Goal: Obtain resource: Download file/media

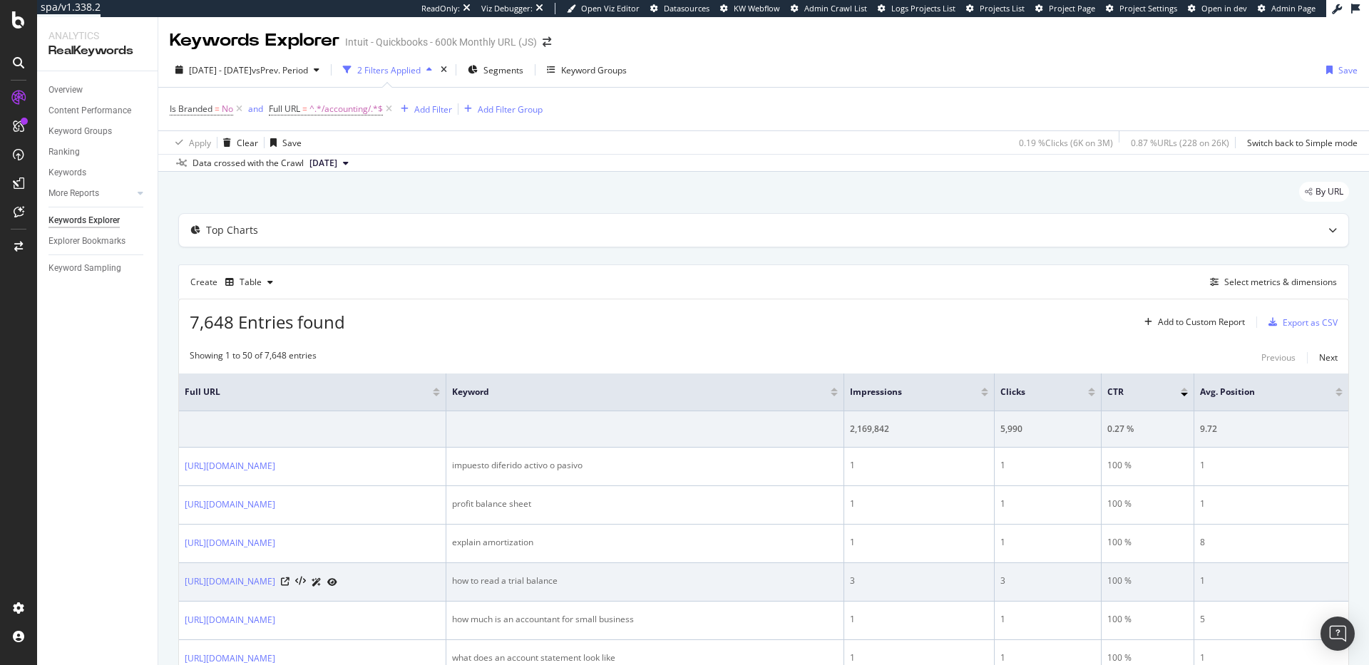
scroll to position [166, 0]
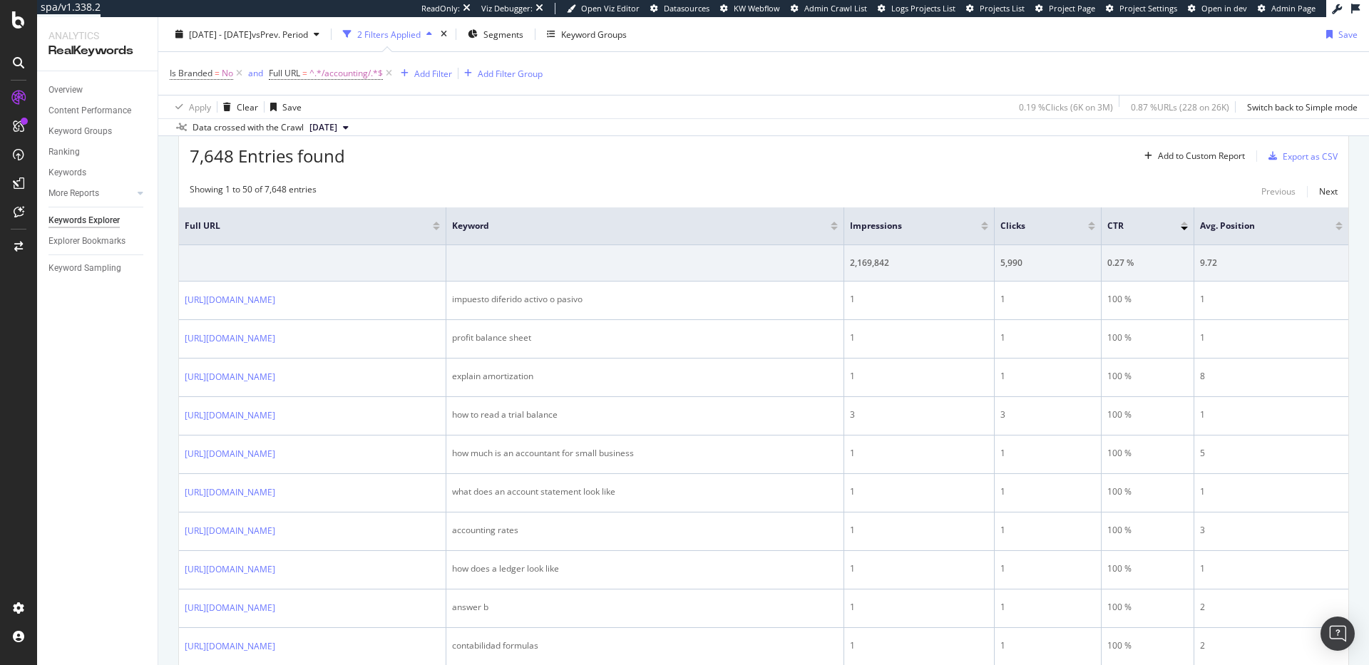
click at [988, 227] on div at bounding box center [984, 229] width 7 height 4
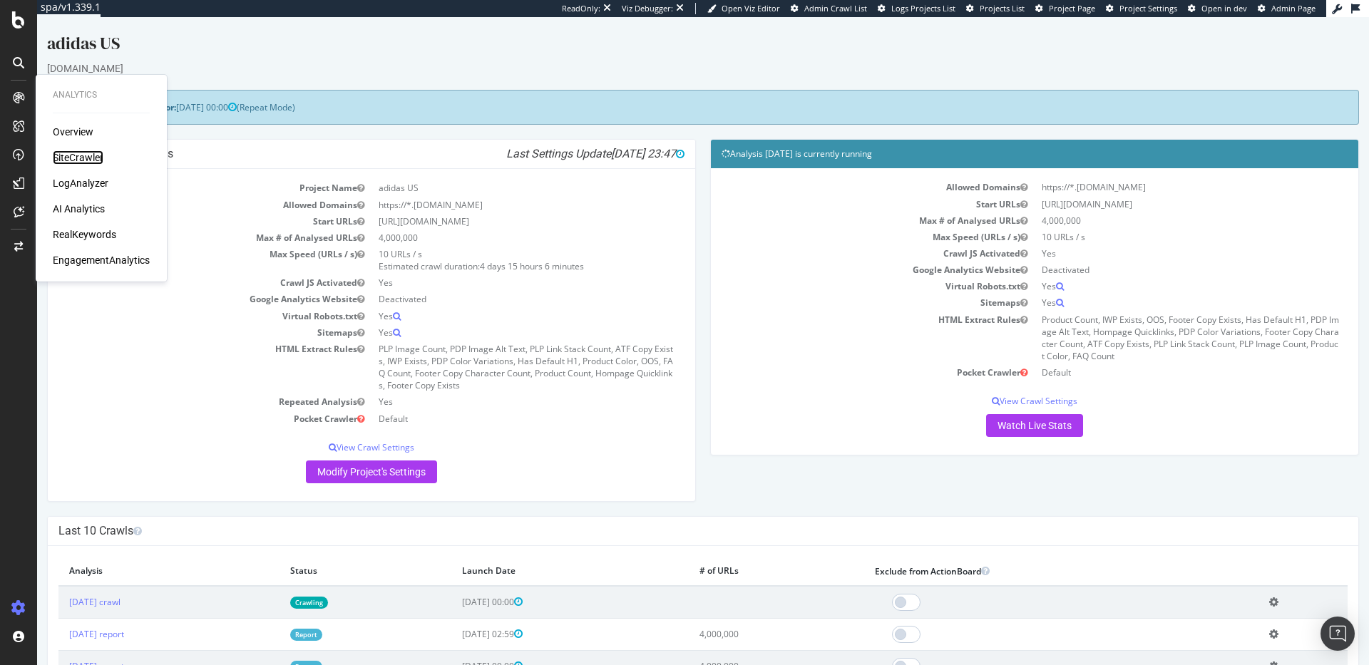
click at [71, 155] on div "SiteCrawler" at bounding box center [78, 157] width 51 height 14
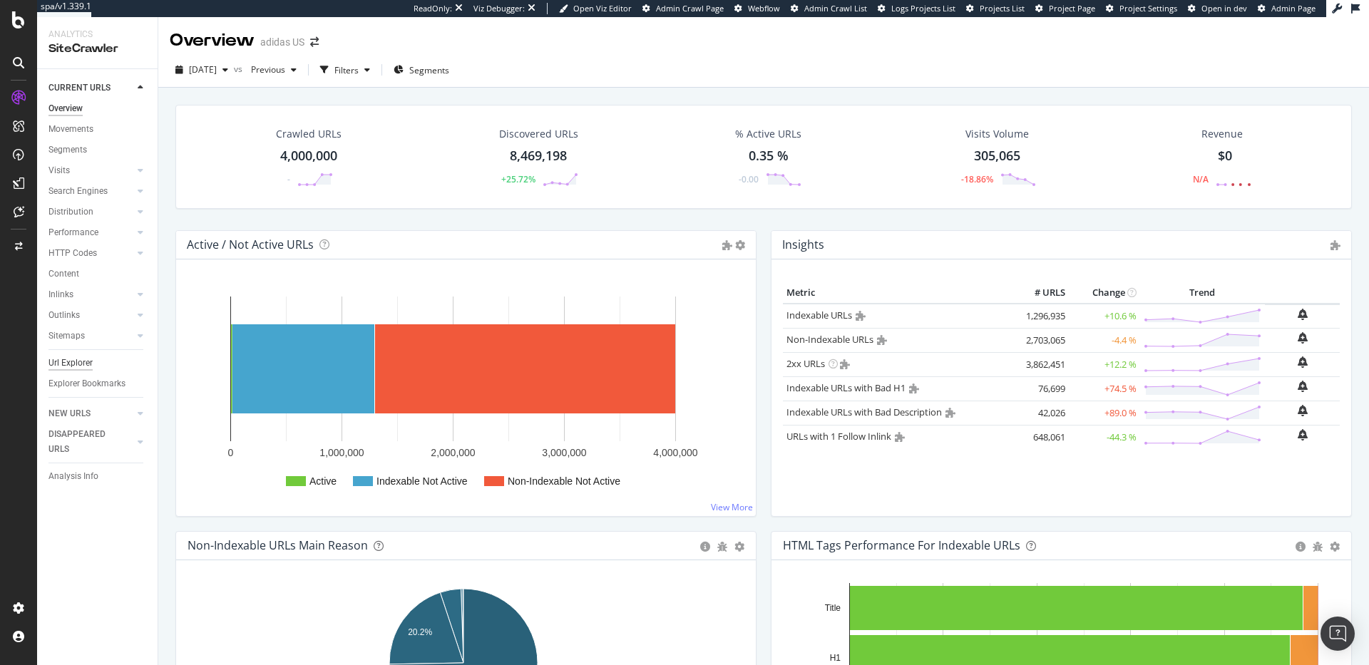
click at [72, 368] on div "Url Explorer" at bounding box center [70, 363] width 44 height 15
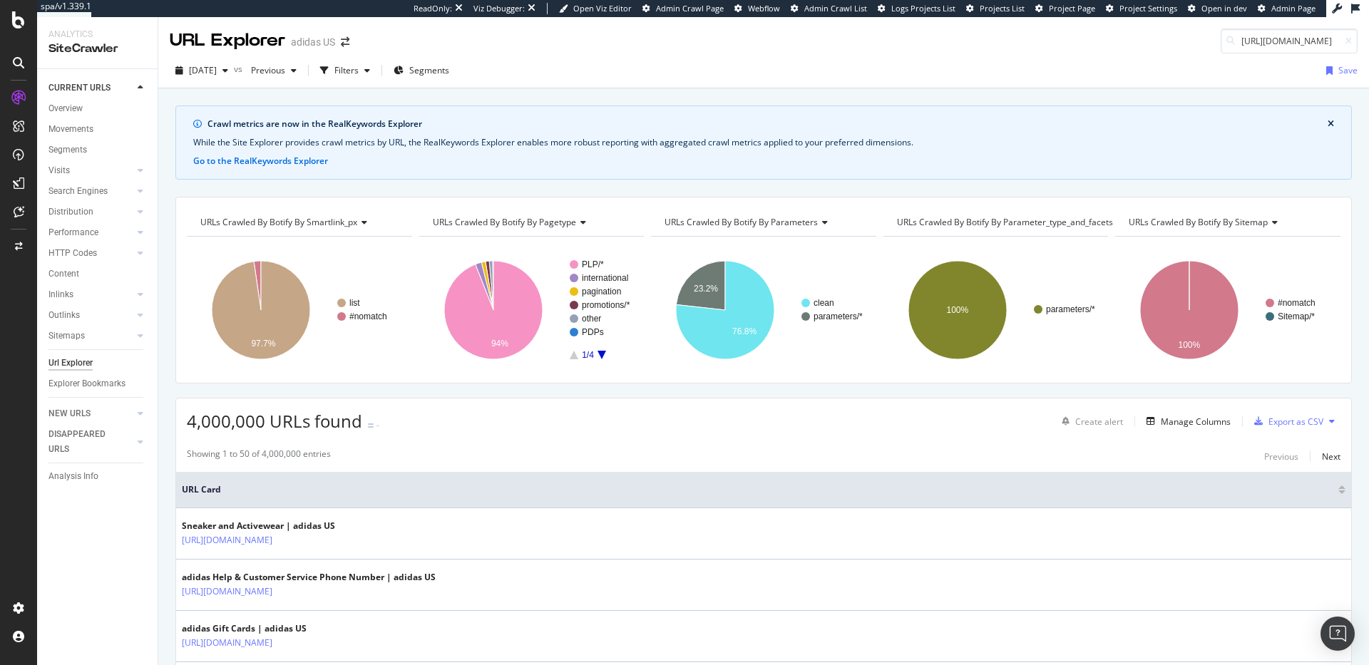
scroll to position [0, 88]
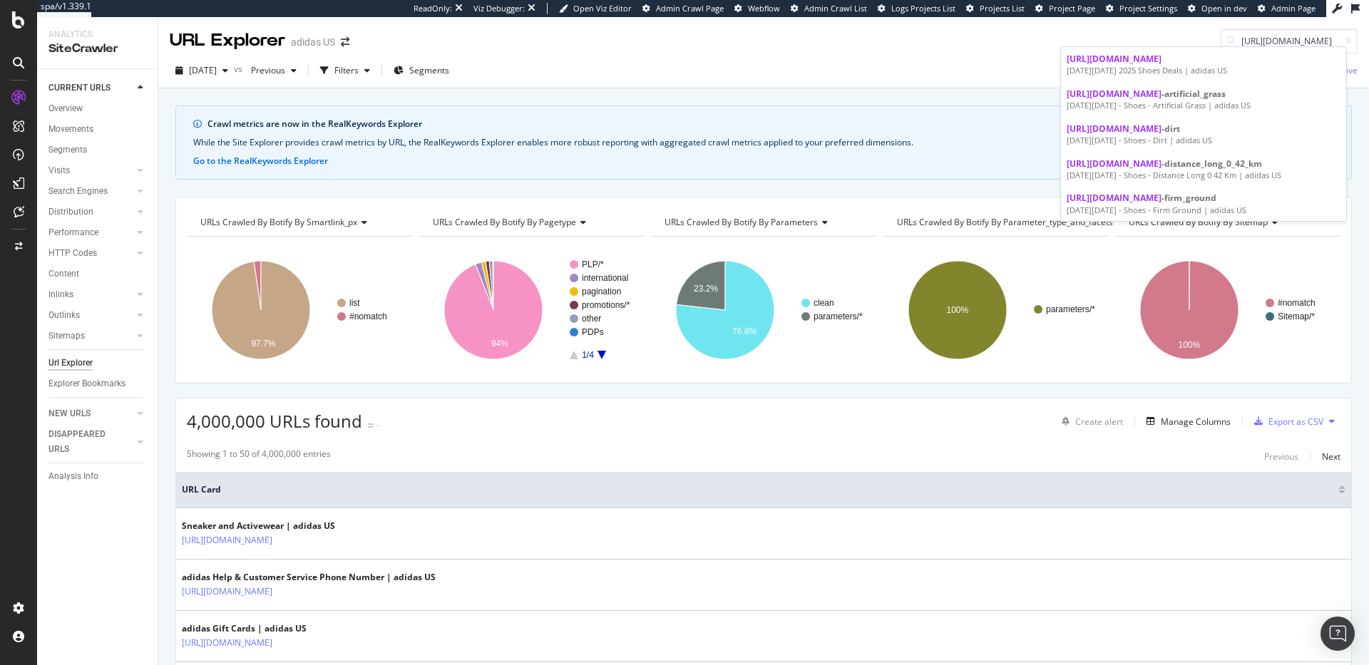
type input "https://www.adidas.com/us/black_friday-shoes"
click at [73, 232] on div "RealKeywords" at bounding box center [84, 234] width 63 height 14
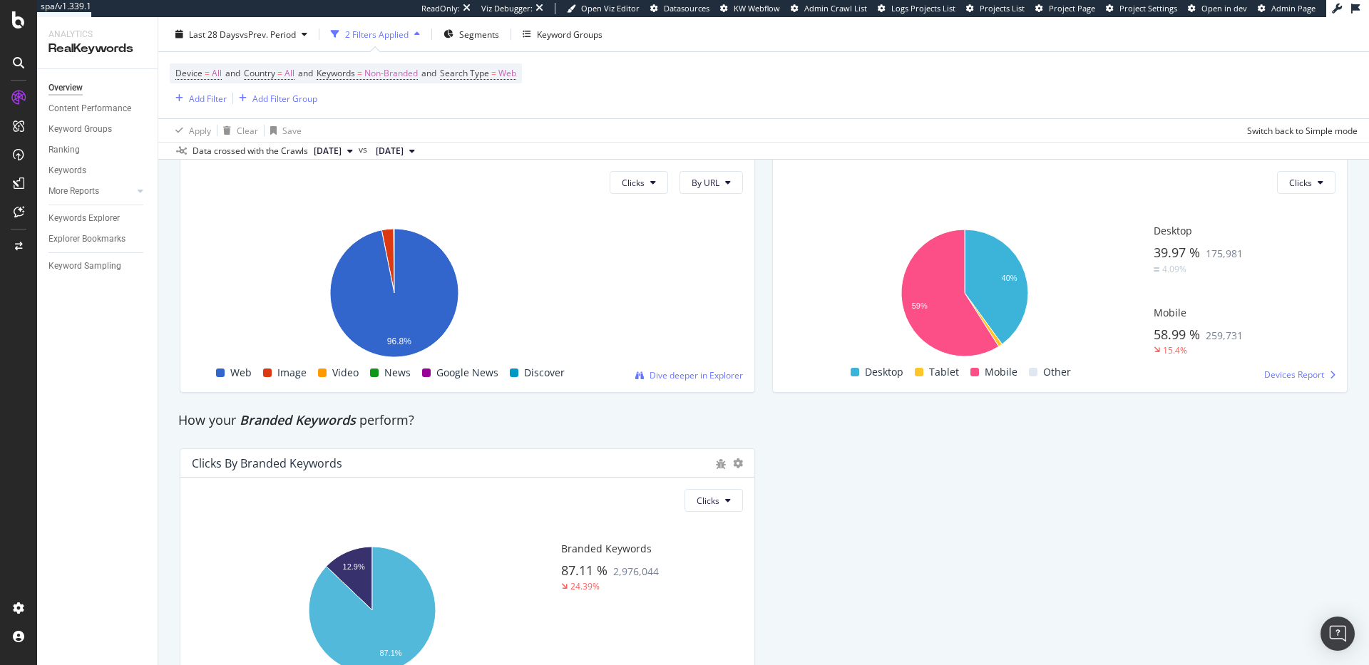
scroll to position [2378, 0]
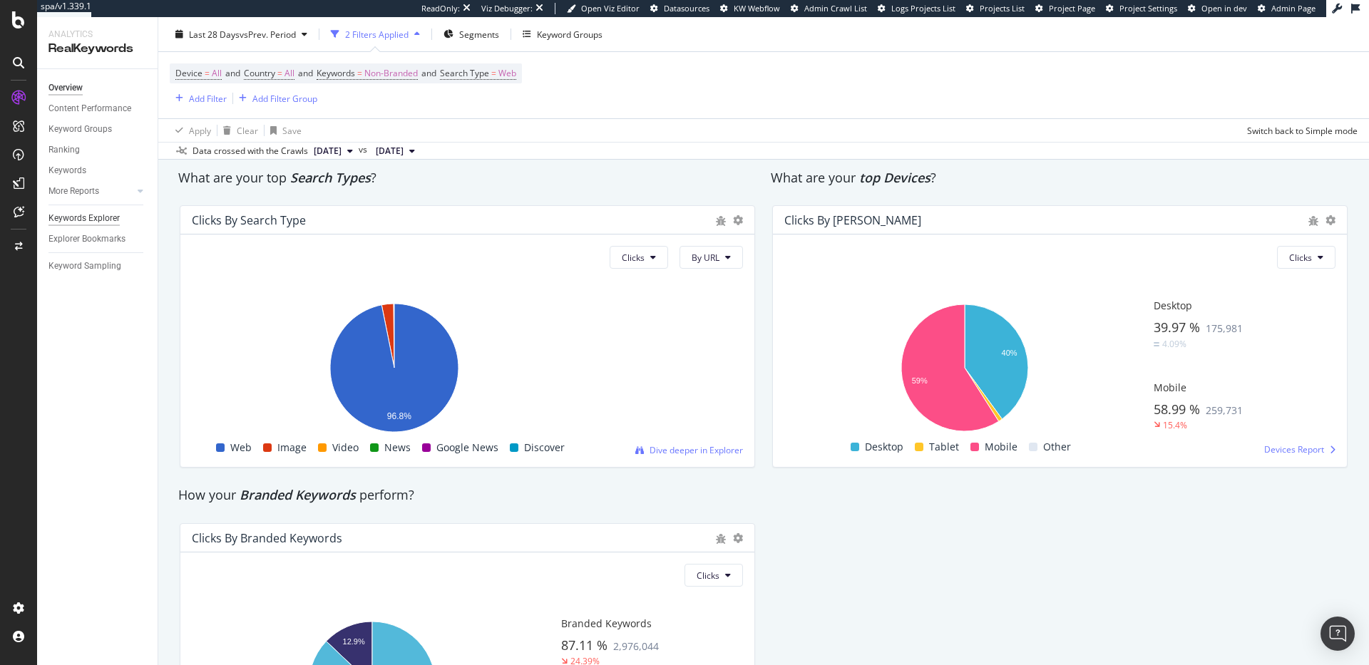
click at [86, 215] on div "Keywords Explorer" at bounding box center [83, 218] width 71 height 15
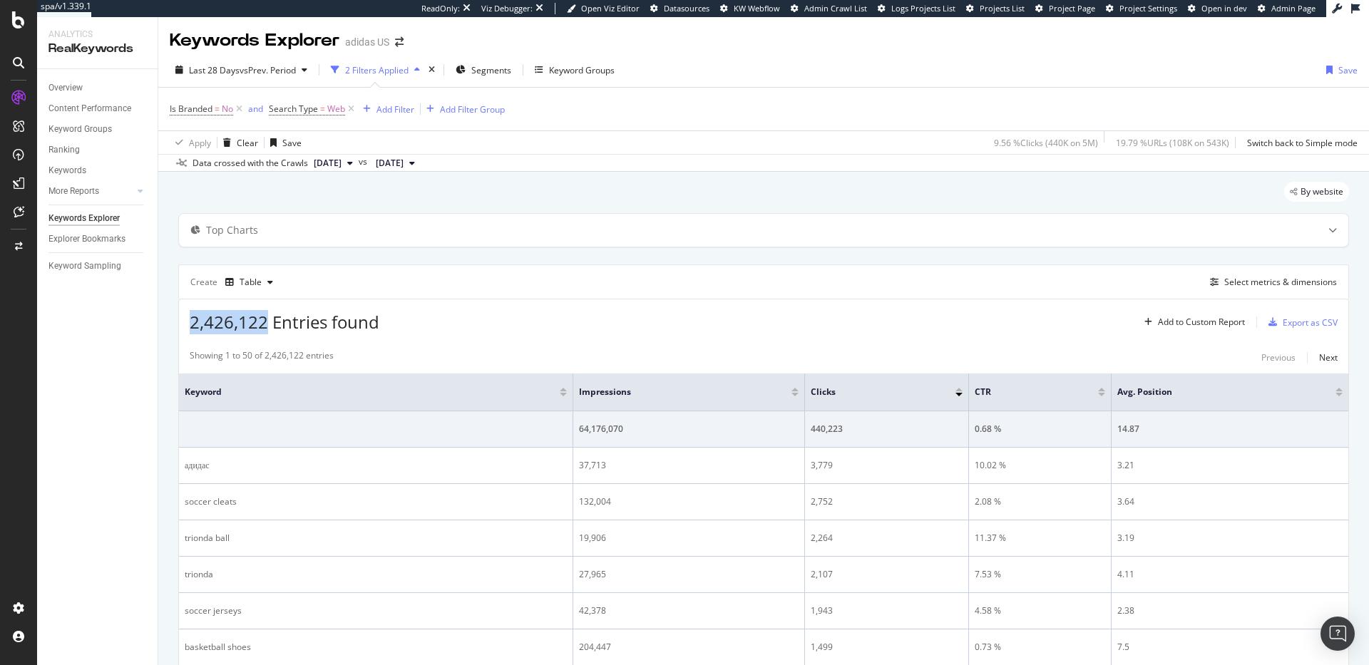
drag, startPoint x: 268, startPoint y: 320, endPoint x: 175, endPoint y: 322, distance: 92.7
copy span "2,426,122"
click at [599, 357] on div "Showing 1 to 50 of 2,426,122 entries Previous Next" at bounding box center [764, 357] width 1170 height 17
click at [1235, 284] on div "Select metrics & dimensions" at bounding box center [1280, 282] width 113 height 12
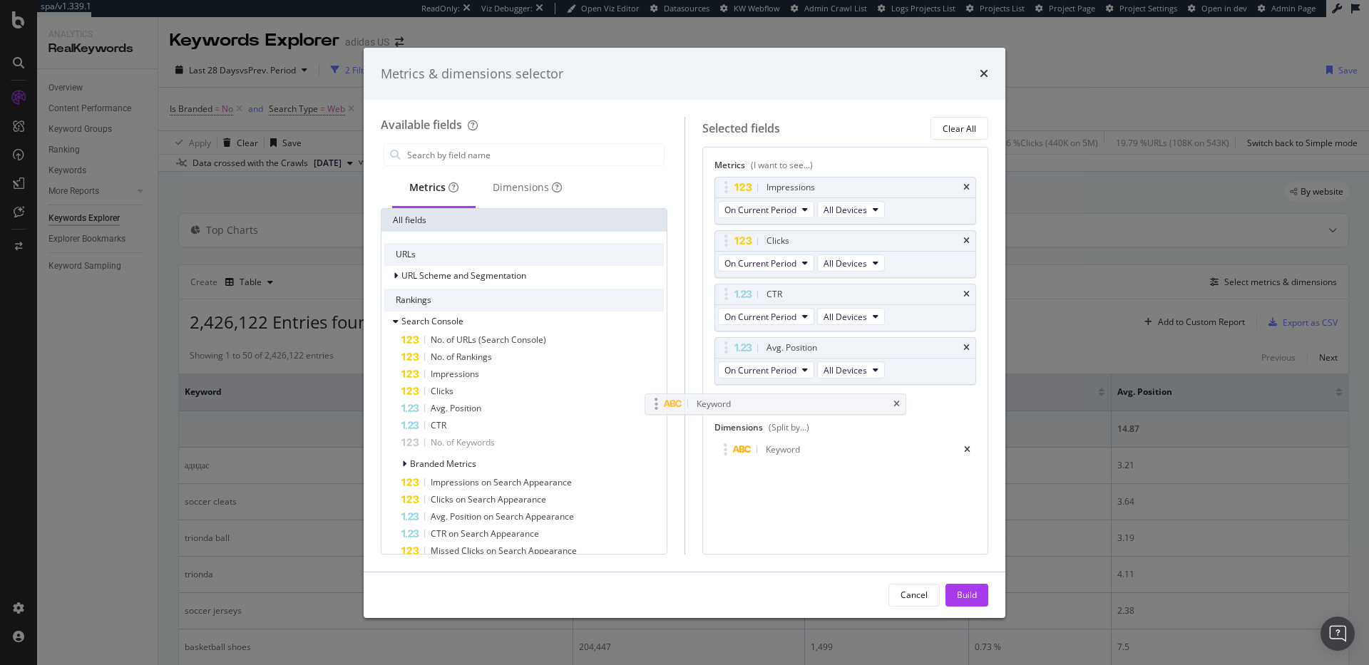
drag, startPoint x: 797, startPoint y: 449, endPoint x: 766, endPoint y: 439, distance: 33.2
click at [766, 439] on body "spa/v1.339.1 ReadOnly: Viz Debugger: Open Viz Editor Datasources KW Webflow Adm…" at bounding box center [684, 332] width 1369 height 665
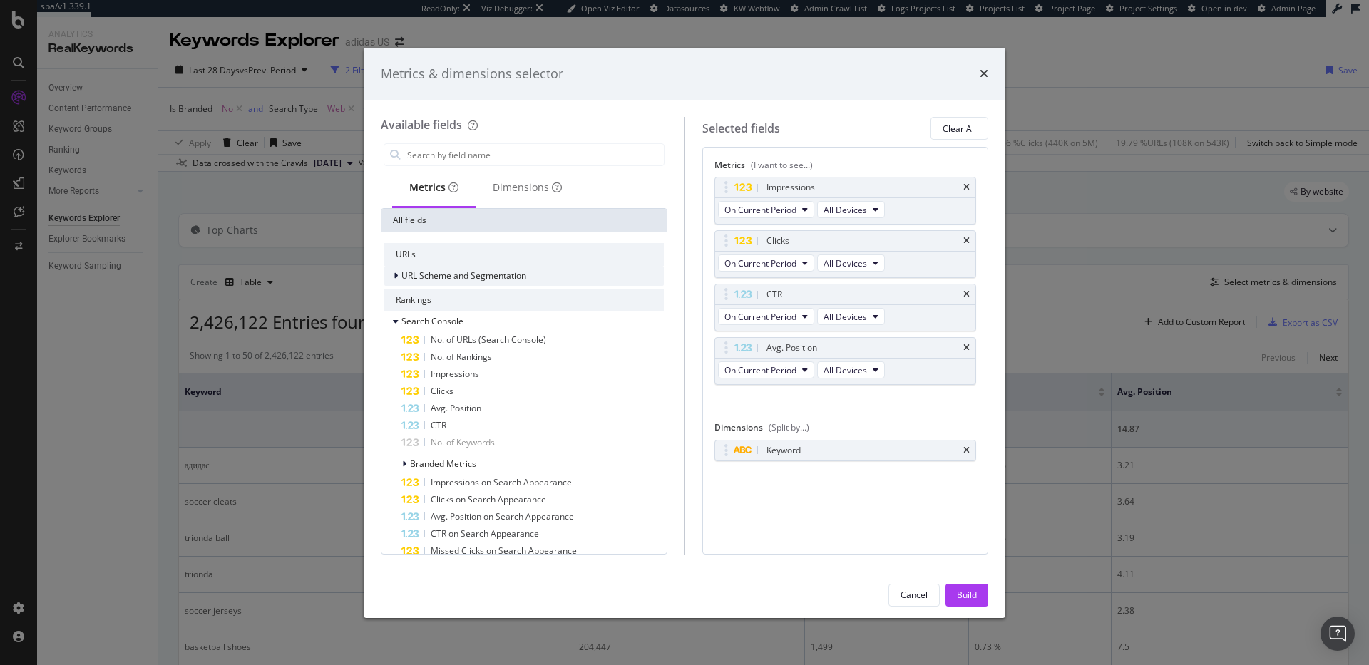
click at [397, 273] on icon "modal" at bounding box center [396, 276] width 4 height 9
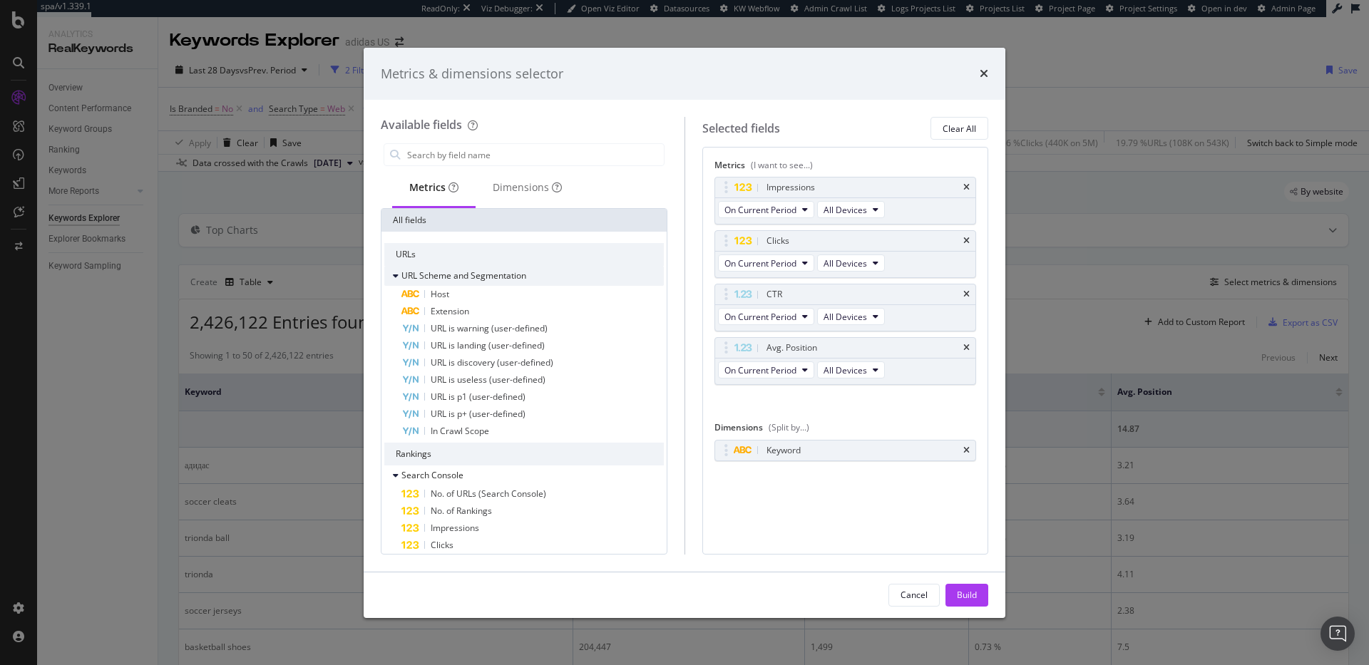
click at [397, 273] on icon "modal" at bounding box center [396, 276] width 6 height 9
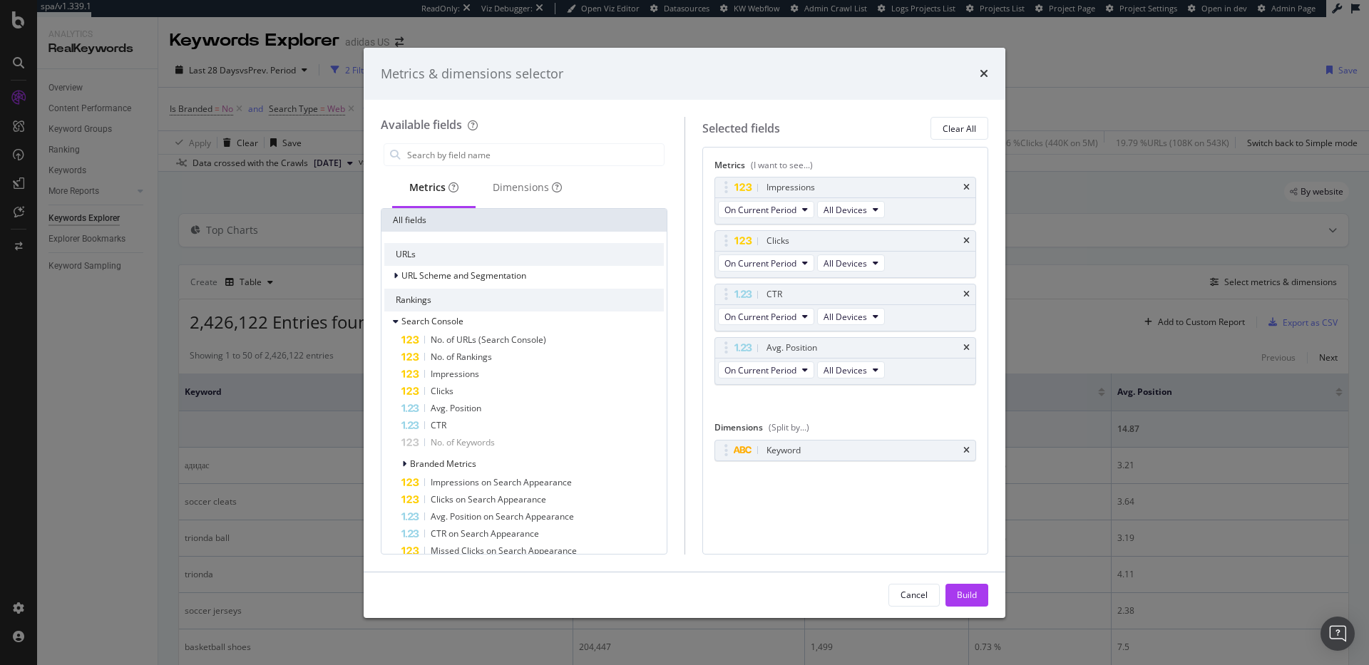
click at [131, 363] on div "Metrics & dimensions selector Available fields Metrics Dimensions All fields UR…" at bounding box center [684, 332] width 1369 height 665
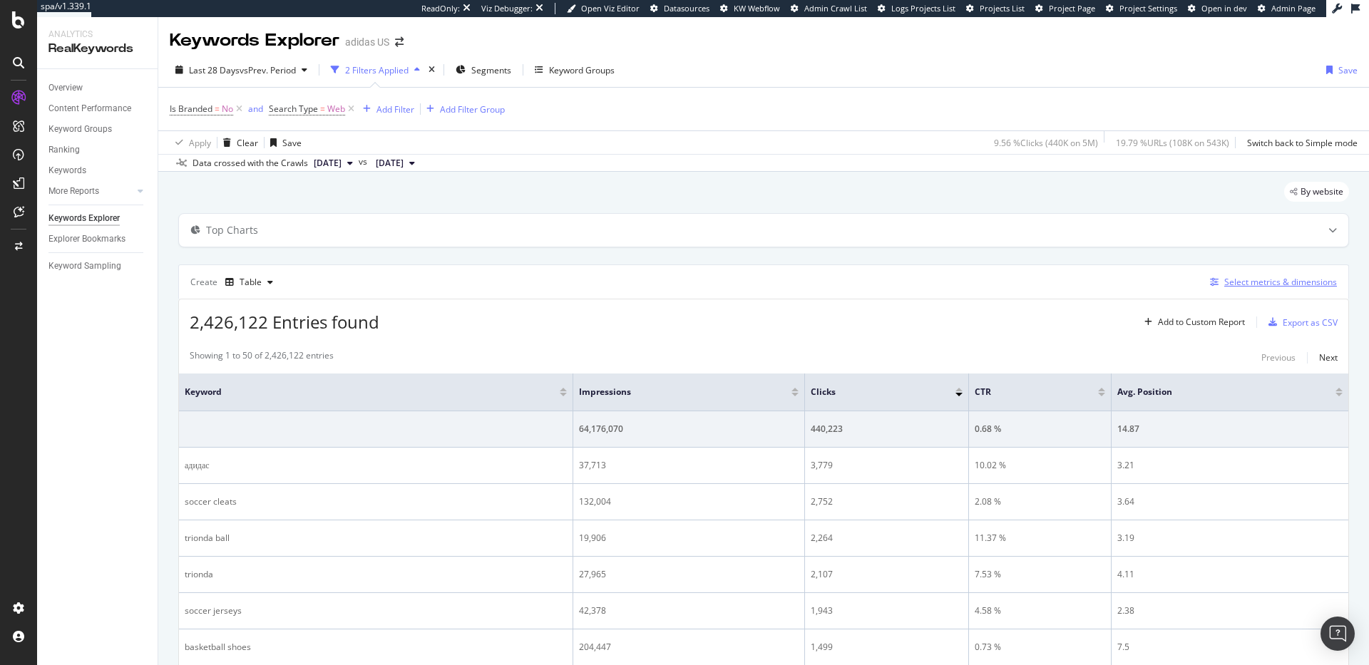
click at [1270, 283] on div "Select metrics & dimensions" at bounding box center [1280, 282] width 113 height 12
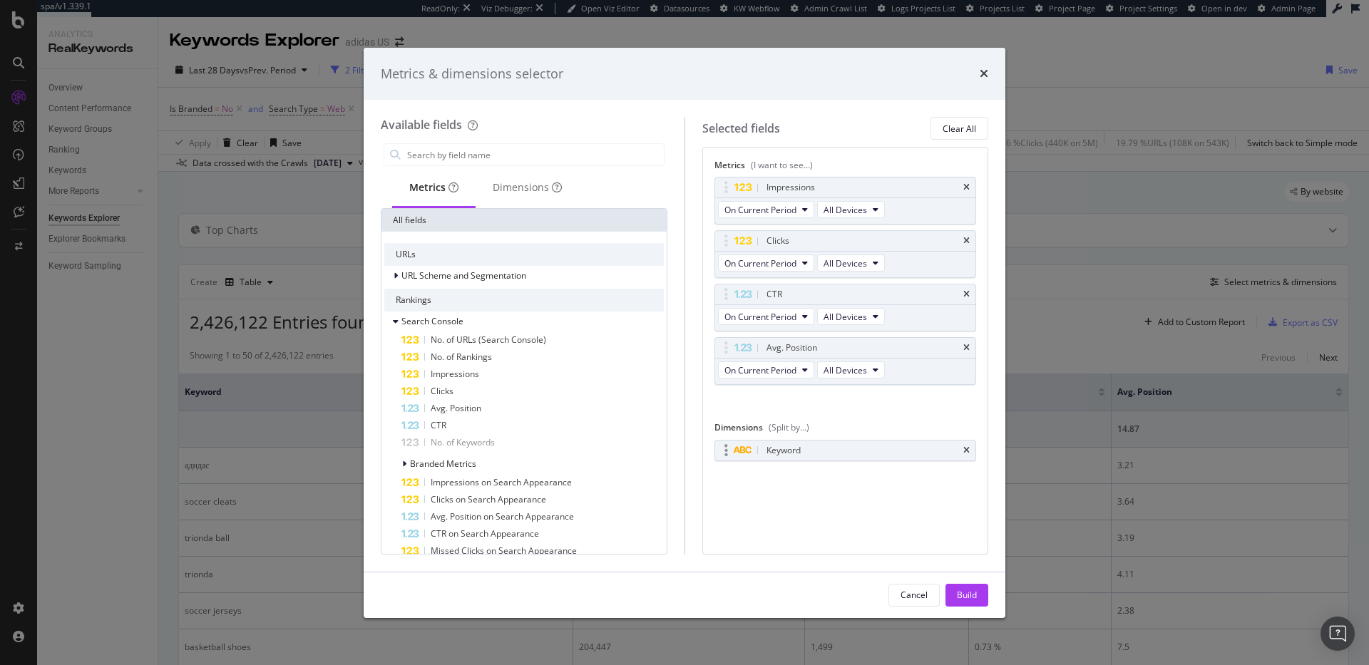
click at [847, 444] on div "Keyword" at bounding box center [845, 451] width 261 height 20
drag, startPoint x: 835, startPoint y: 451, endPoint x: 795, endPoint y: 385, distance: 76.8
click at [795, 385] on body "spa/v1.339.1 ReadOnly: Viz Debugger: Open Viz Editor Datasources KW Webflow Adm…" at bounding box center [684, 332] width 1369 height 665
click at [511, 183] on div "Dimensions" at bounding box center [527, 187] width 69 height 14
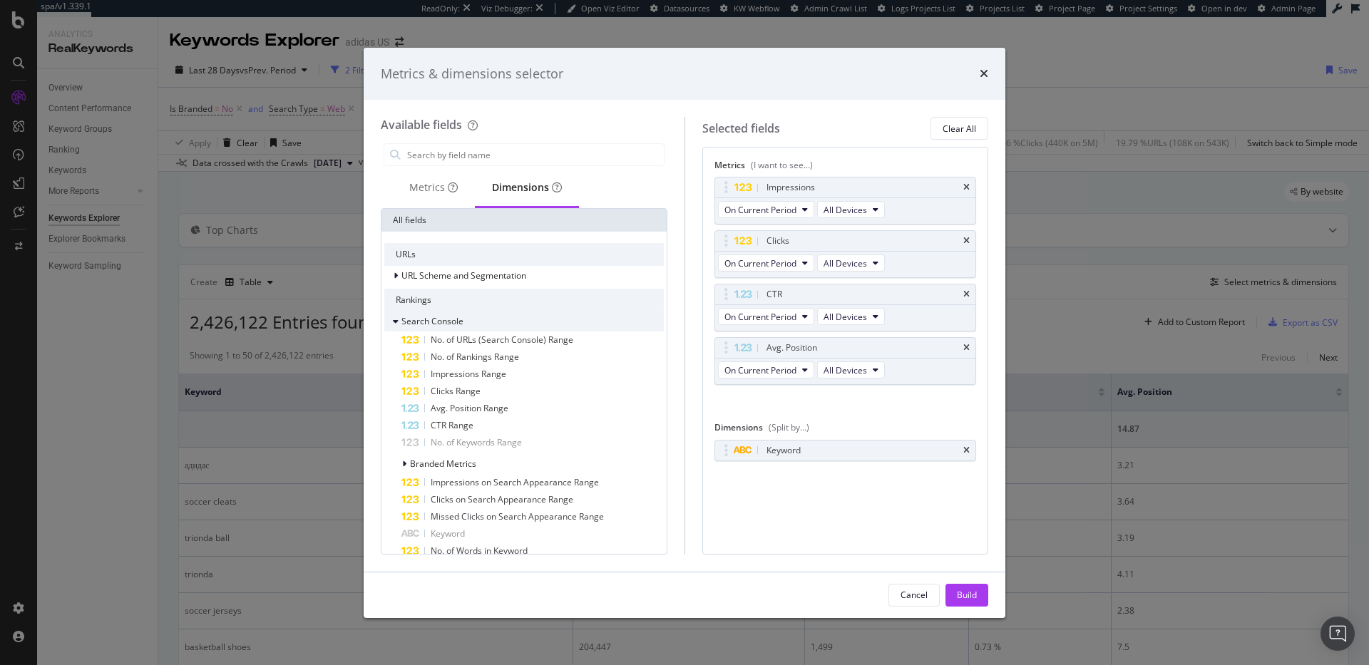
click at [393, 319] on icon "modal" at bounding box center [396, 321] width 6 height 9
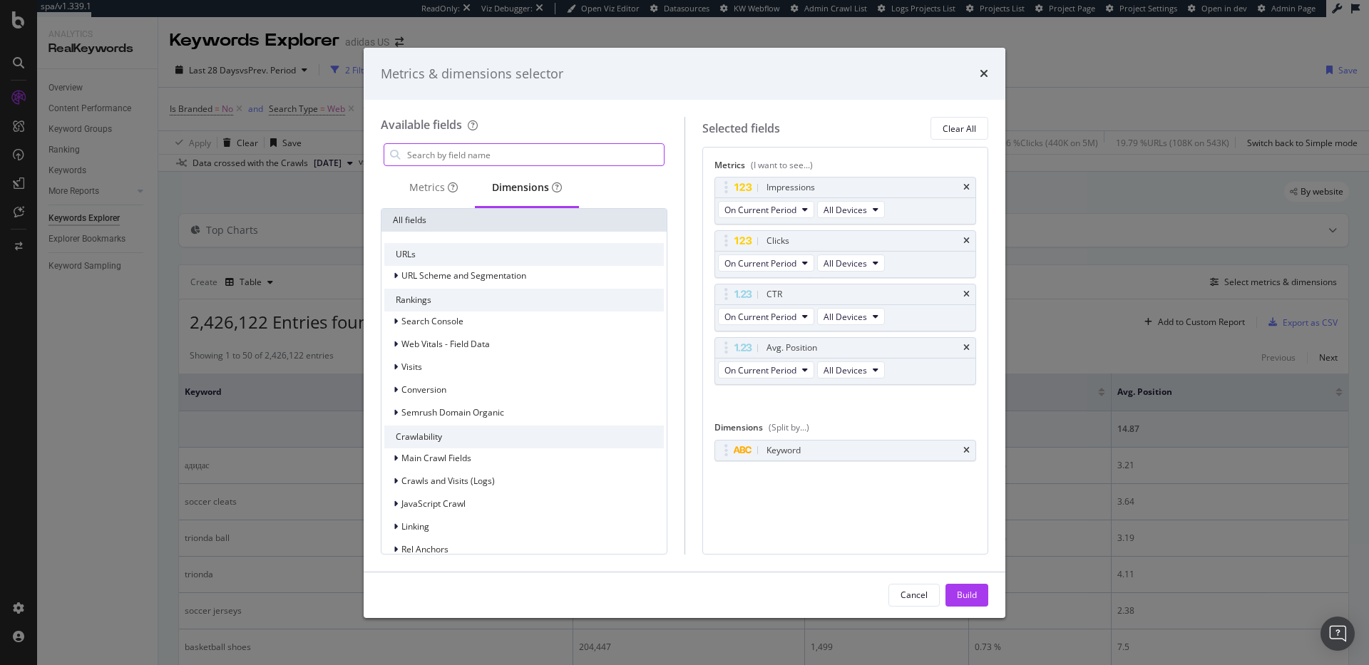
click at [454, 159] on input "modal" at bounding box center [535, 154] width 258 height 21
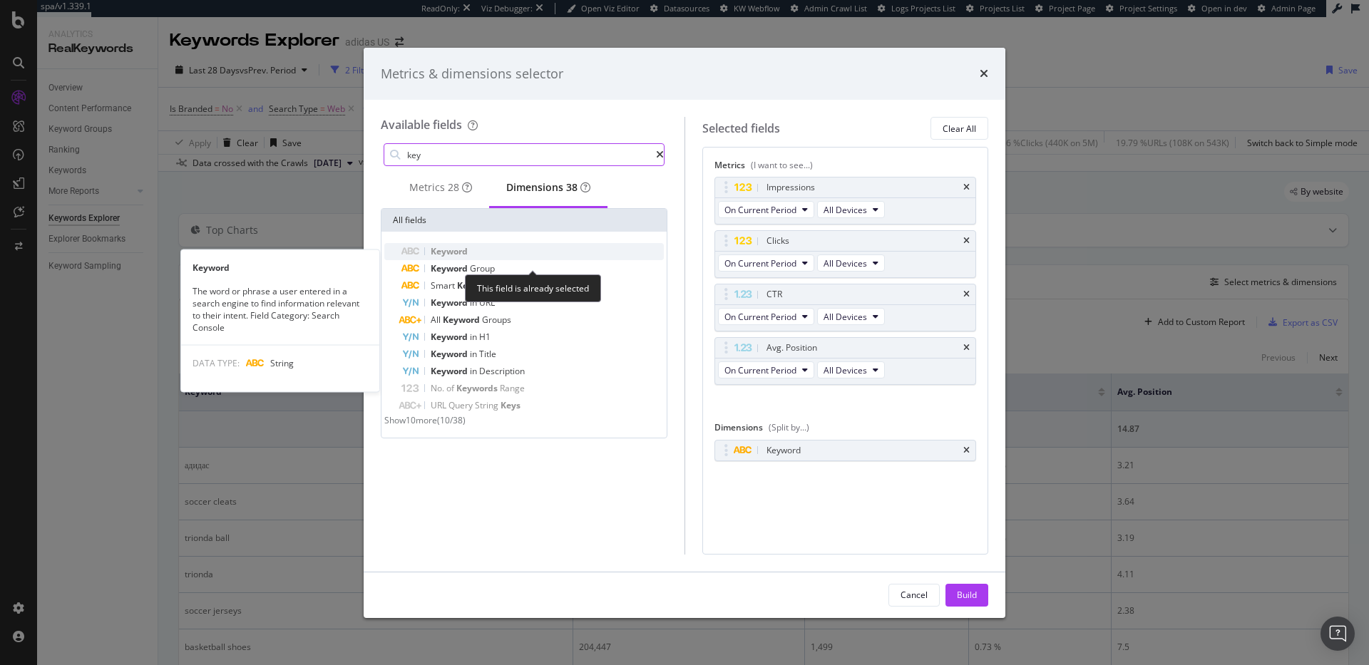
type input "key"
click at [432, 255] on span "Keyword" at bounding box center [449, 251] width 37 height 12
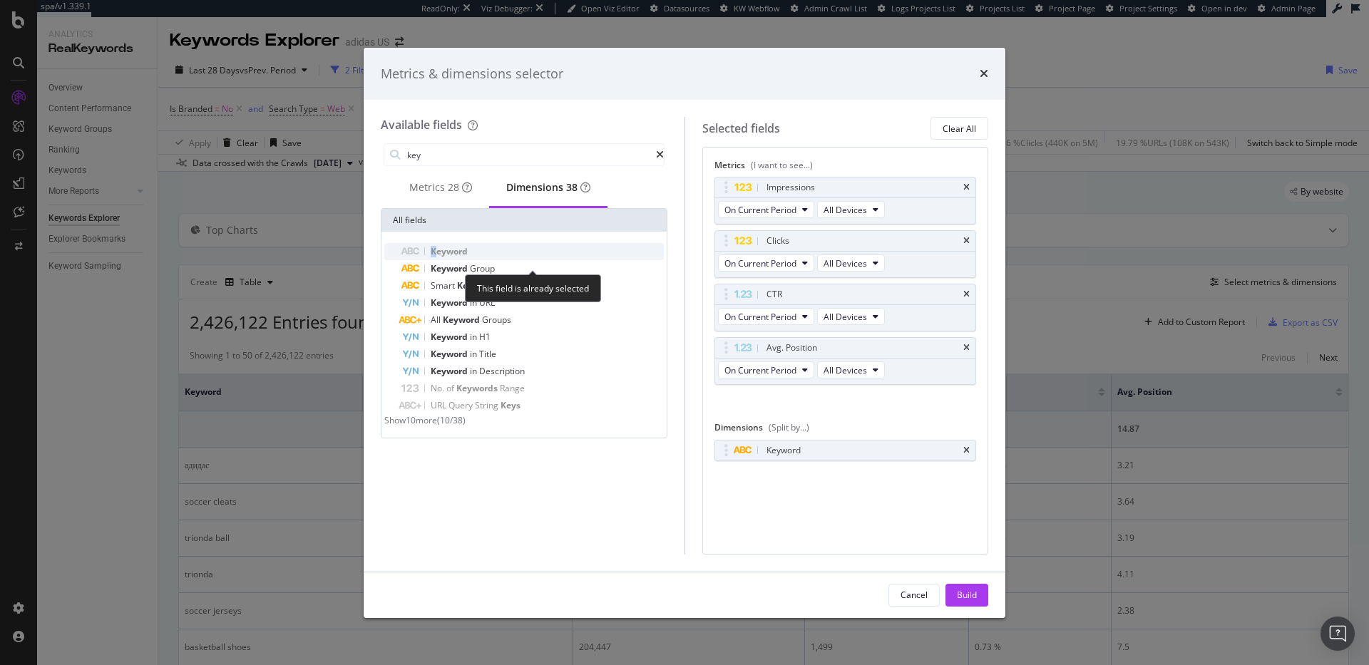
click at [436, 256] on span "Keyword" at bounding box center [449, 251] width 37 height 12
click at [789, 451] on div "Keyword" at bounding box center [784, 451] width 34 height 14
click at [880, 461] on div "Keyword You can use this field as a dimension" at bounding box center [846, 466] width 262 height 52
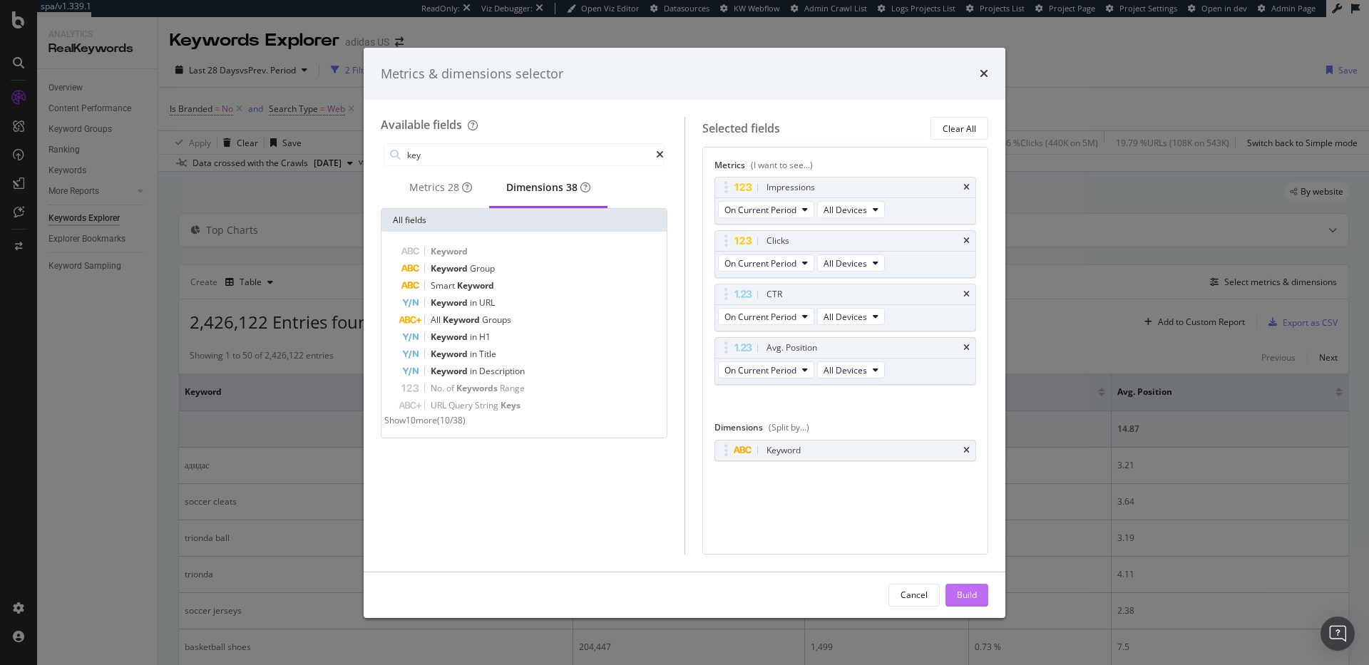
click at [974, 594] on div "Build" at bounding box center [967, 595] width 20 height 12
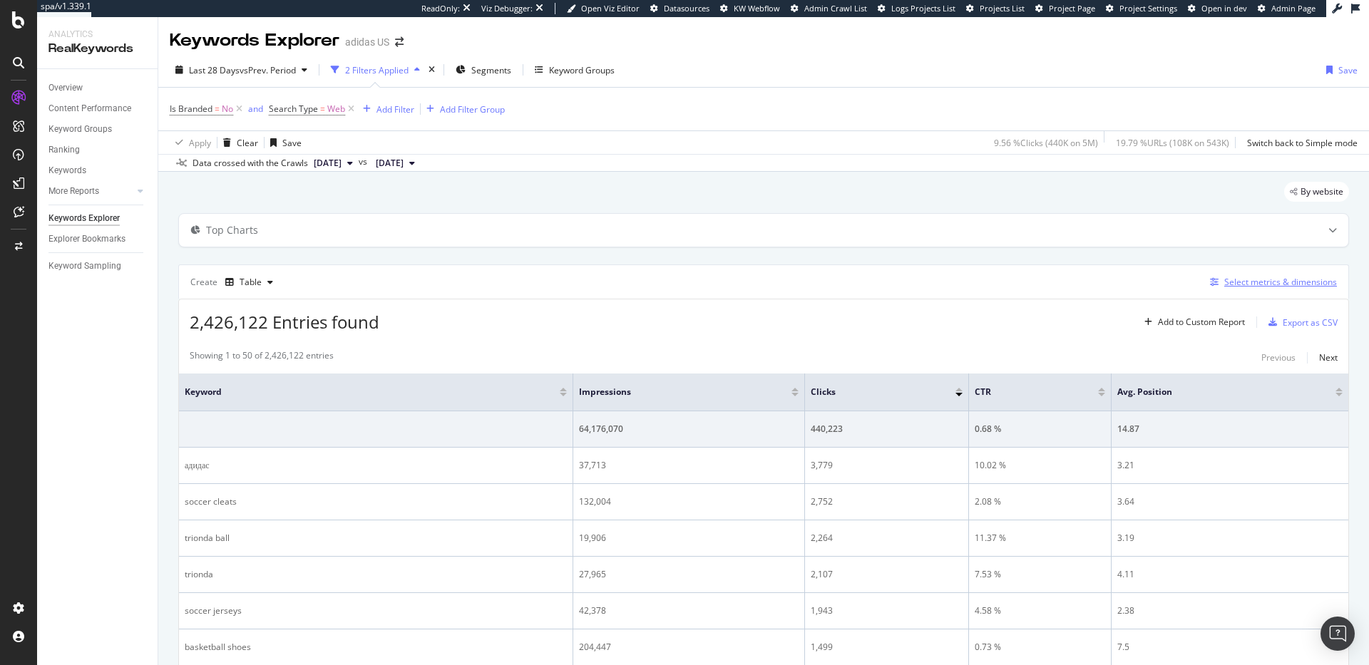
click at [1267, 281] on div "Select metrics & dimensions" at bounding box center [1280, 282] width 113 height 12
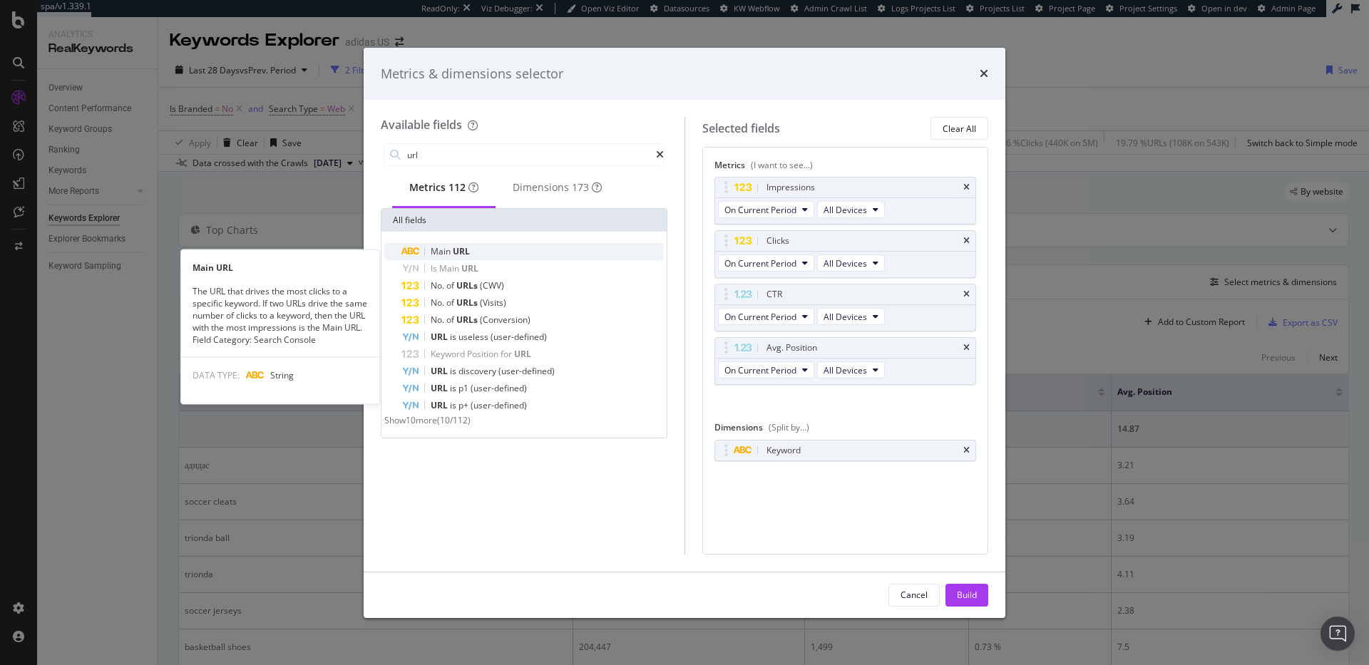
click at [472, 254] on div "Main URL" at bounding box center [533, 251] width 262 height 17
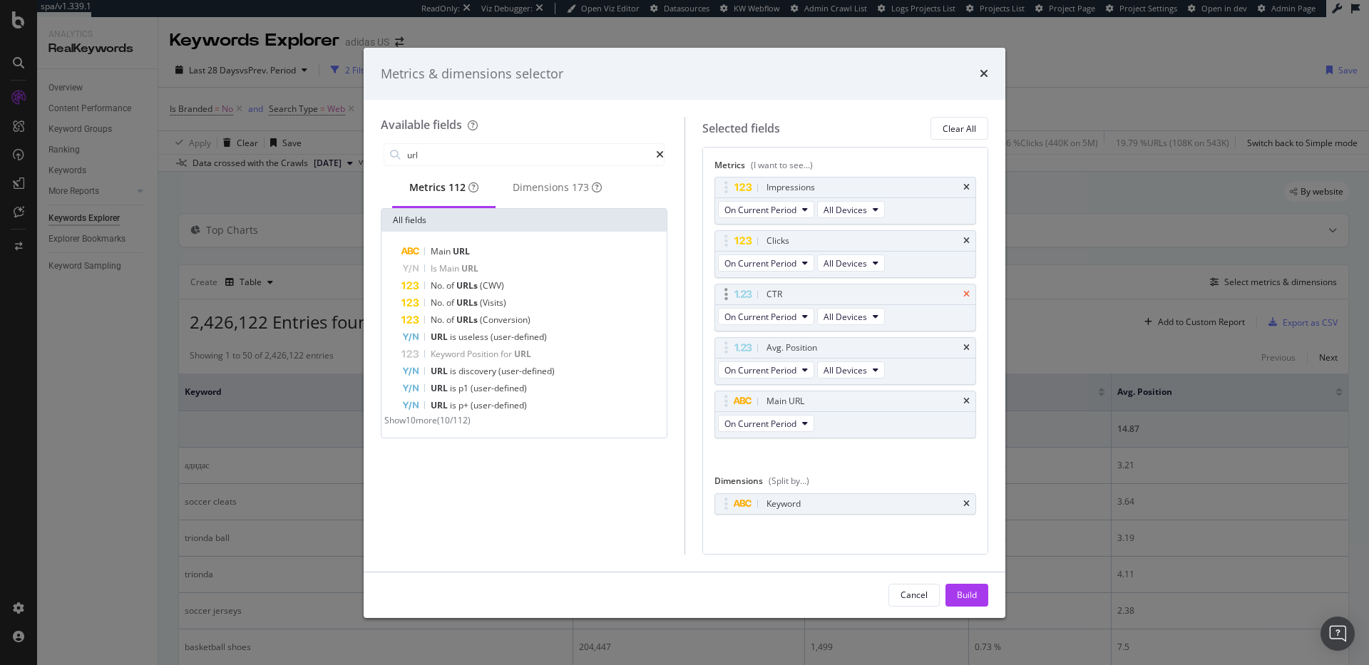
click at [963, 290] on icon "times" at bounding box center [966, 294] width 6 height 9
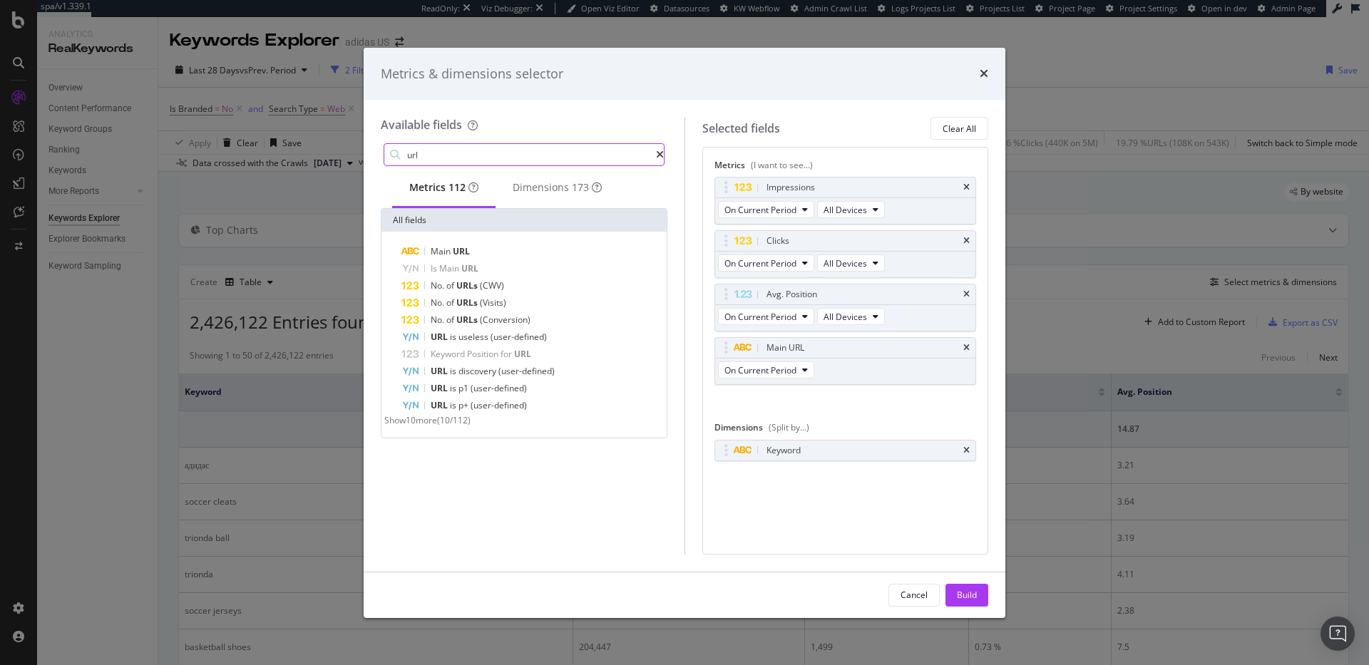
click at [498, 150] on input "url" at bounding box center [531, 154] width 250 height 21
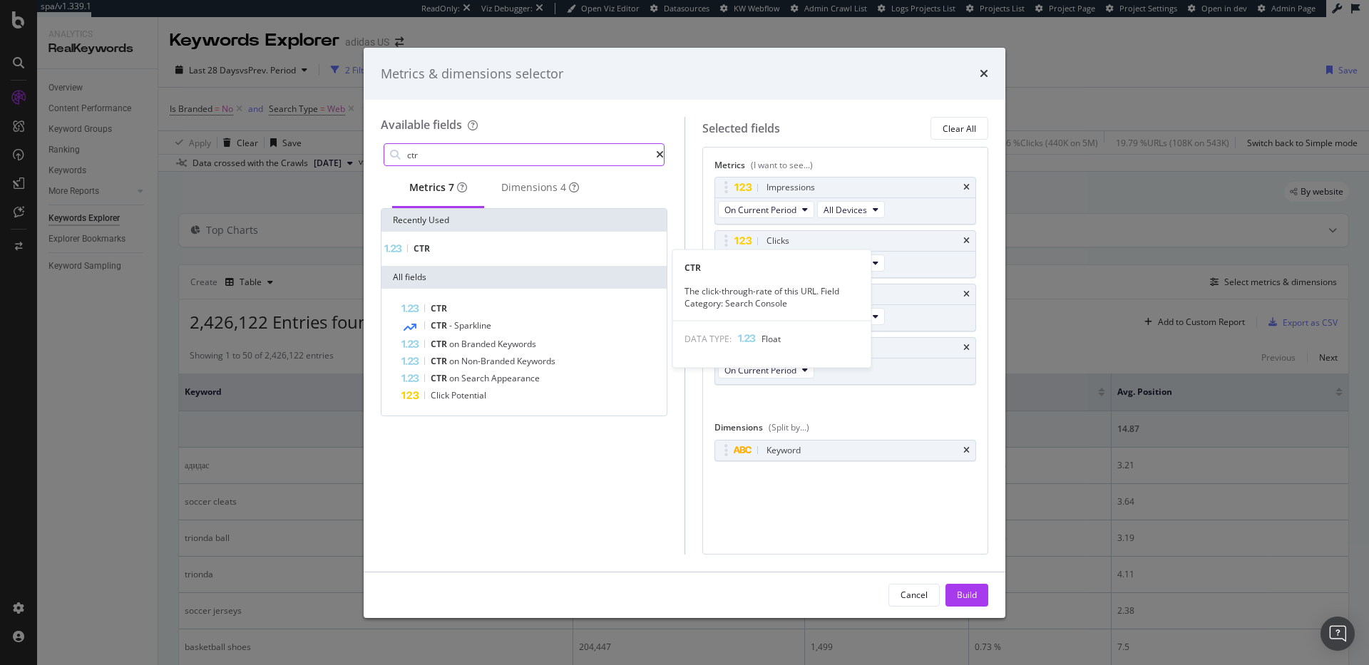
type input "ctr"
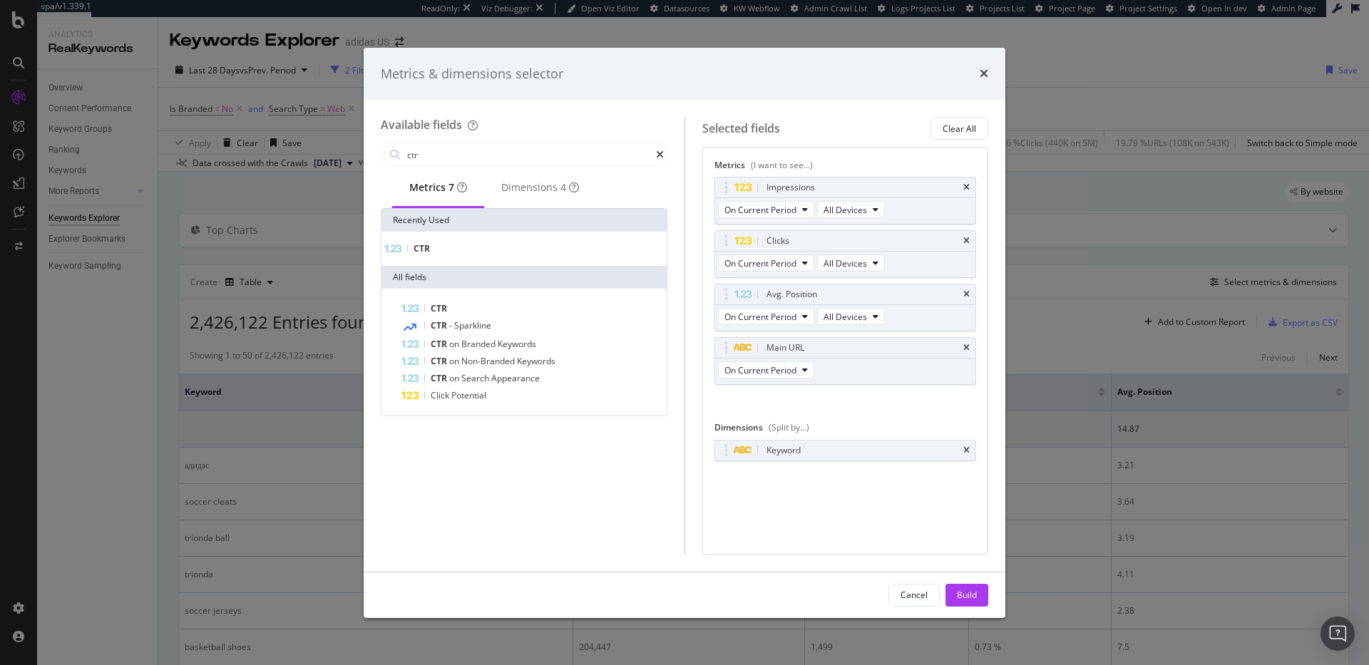
click at [460, 254] on div "CTR" at bounding box center [524, 248] width 280 height 11
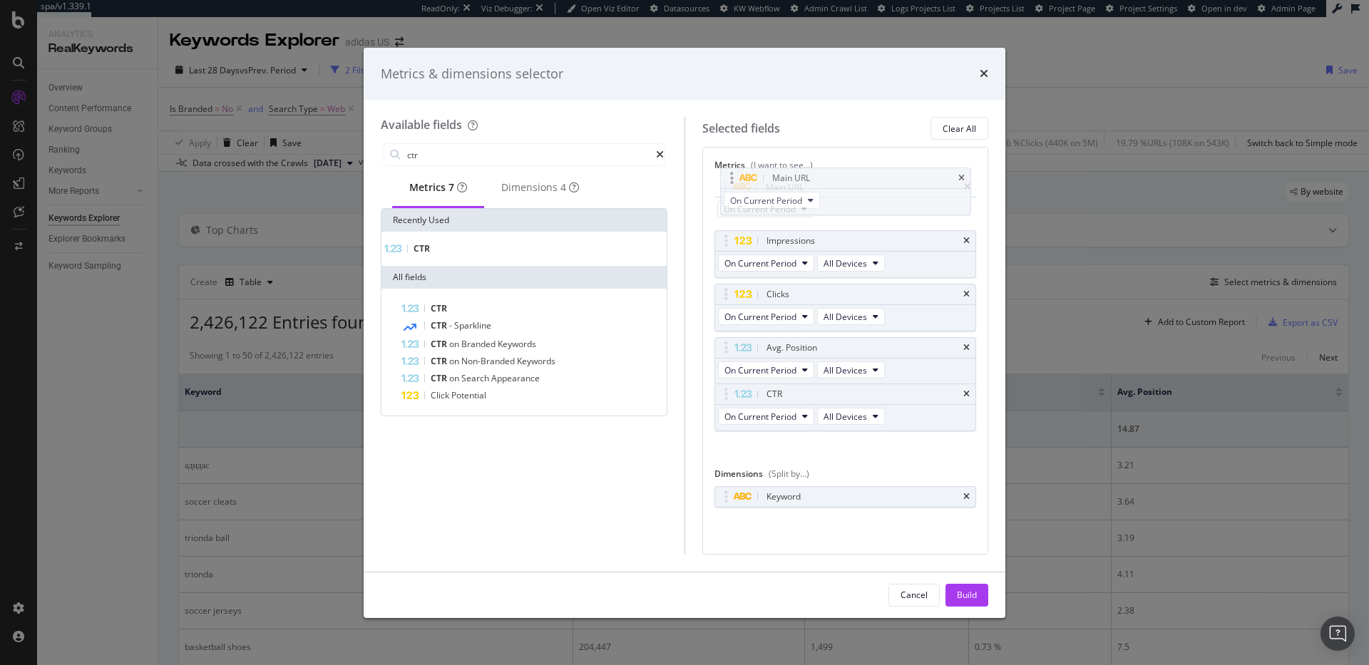
drag, startPoint x: 723, startPoint y: 344, endPoint x: 729, endPoint y: 174, distance: 170.5
click at [729, 174] on body "spa/v1.339.1 ReadOnly: Viz Debugger: Open Viz Editor Datasources KW Webflow Adm…" at bounding box center [684, 332] width 1369 height 665
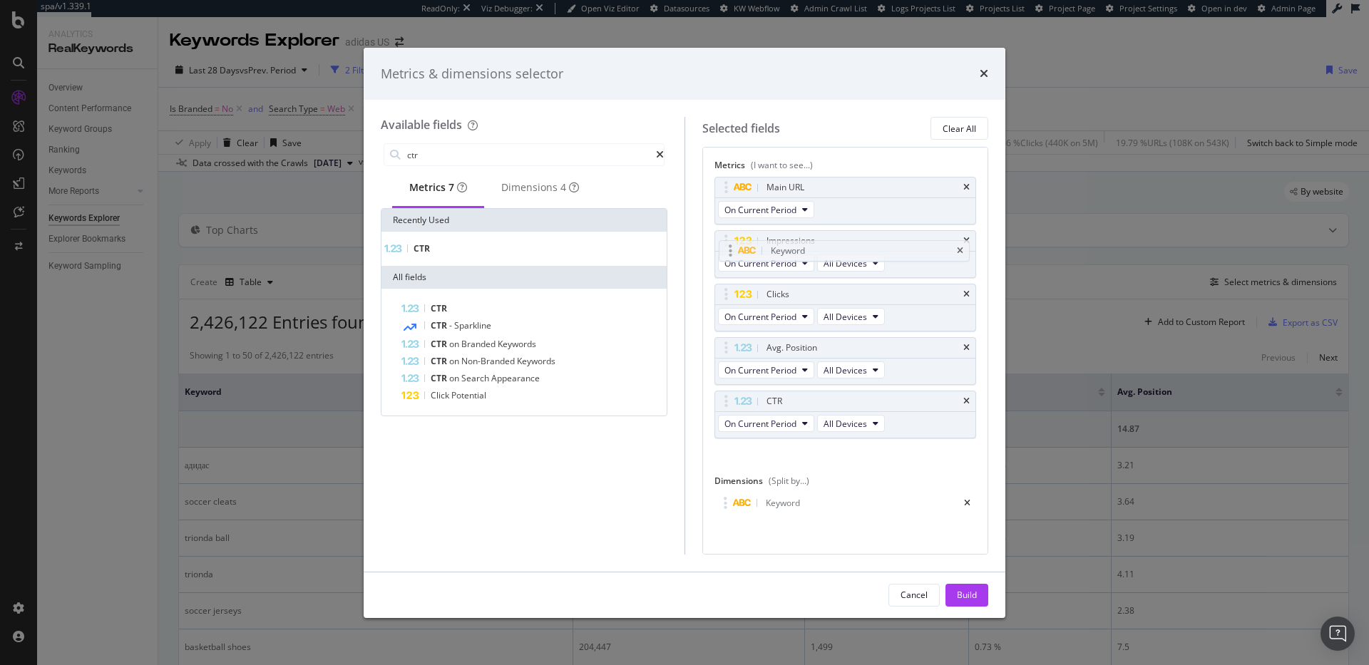
drag, startPoint x: 723, startPoint y: 508, endPoint x: 727, endPoint y: 236, distance: 272.5
click at [727, 236] on body "spa/v1.339.1 ReadOnly: Viz Debugger: Open Viz Editor Datasources KW Webflow Adm…" at bounding box center [684, 332] width 1369 height 665
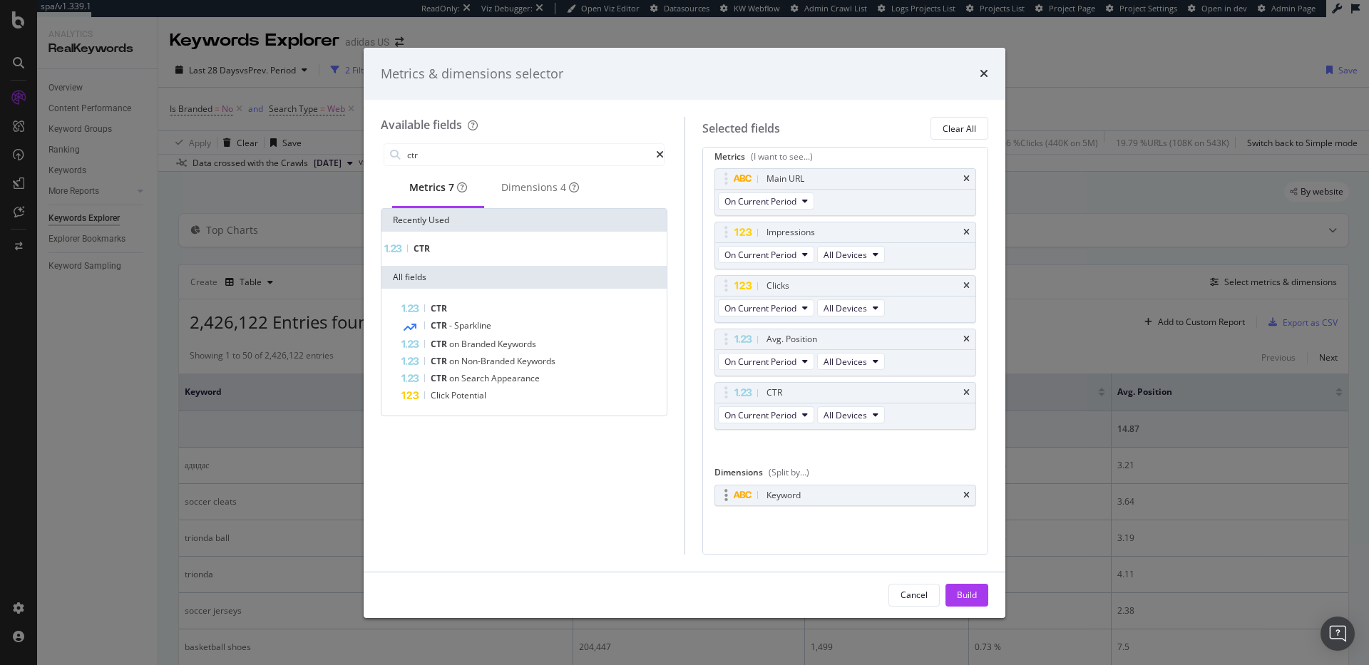
click at [750, 497] on icon "modal" at bounding box center [742, 495] width 19 height 9
click at [722, 498] on div "modal" at bounding box center [726, 496] width 16 height 14
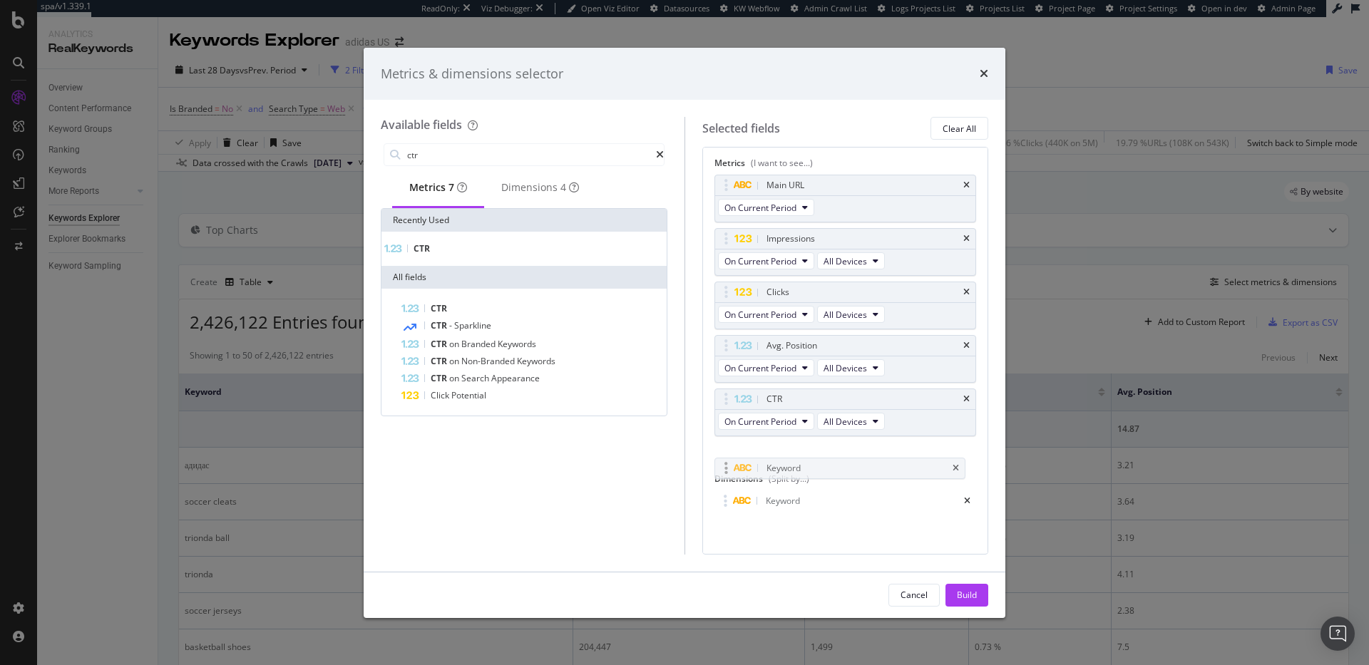
drag, startPoint x: 722, startPoint y: 498, endPoint x: 722, endPoint y: 471, distance: 27.1
click at [722, 471] on body "spa/v1.339.1 ReadOnly: Viz Debugger: Open Viz Editor Datasources KW Webflow Adm…" at bounding box center [684, 332] width 1369 height 665
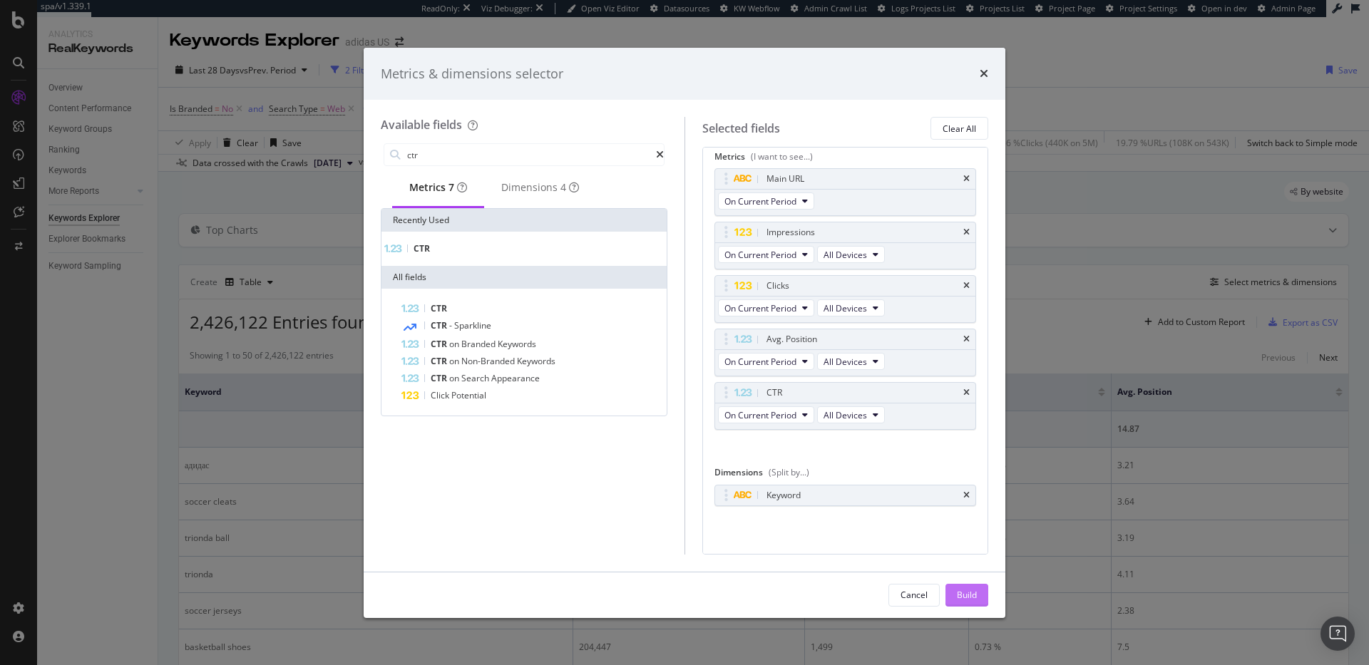
click at [976, 595] on div "Build" at bounding box center [967, 595] width 20 height 12
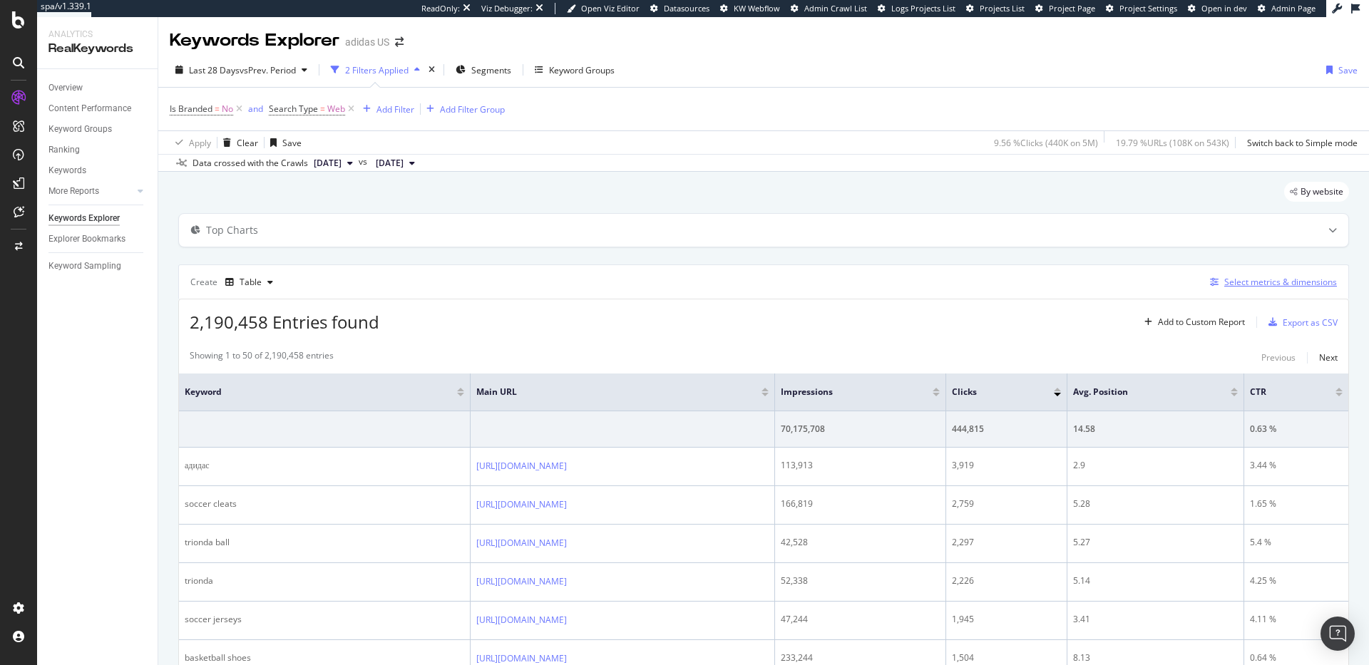
click at [1290, 284] on div "Select metrics & dimensions" at bounding box center [1280, 282] width 113 height 12
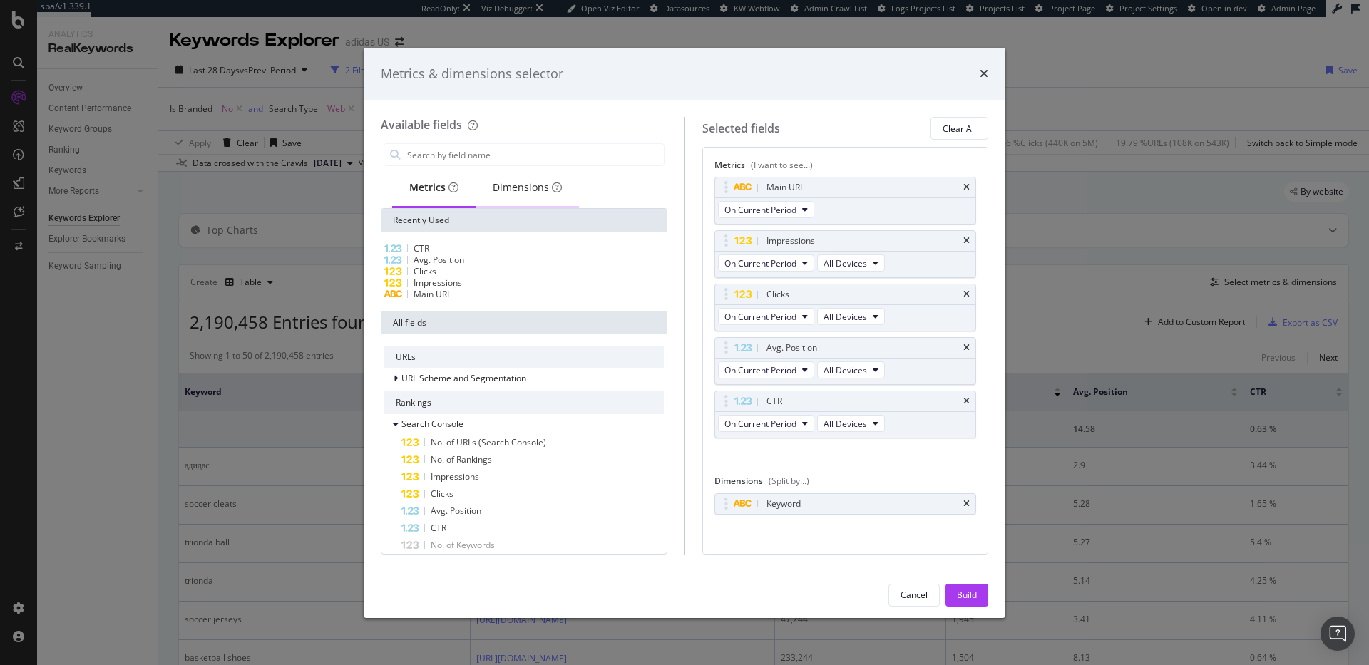
click at [516, 187] on div "Dimensions" at bounding box center [527, 187] width 69 height 14
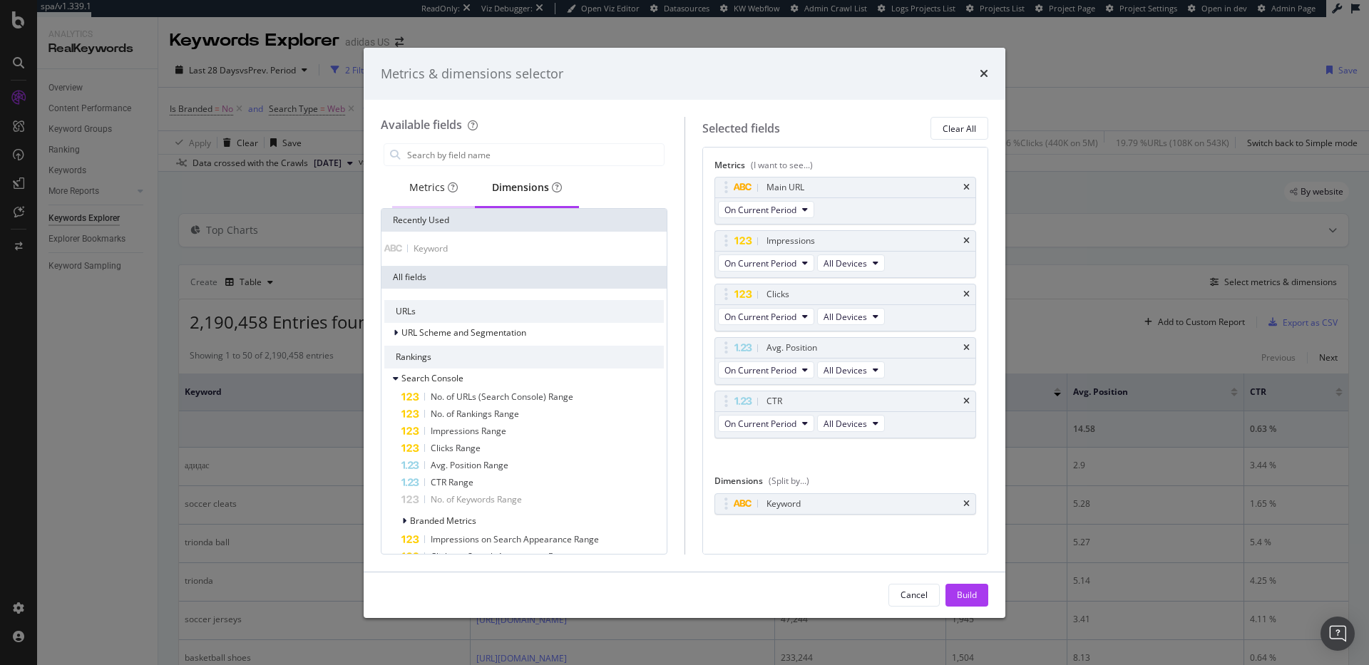
click at [421, 194] on div "Metrics" at bounding box center [433, 187] width 48 height 14
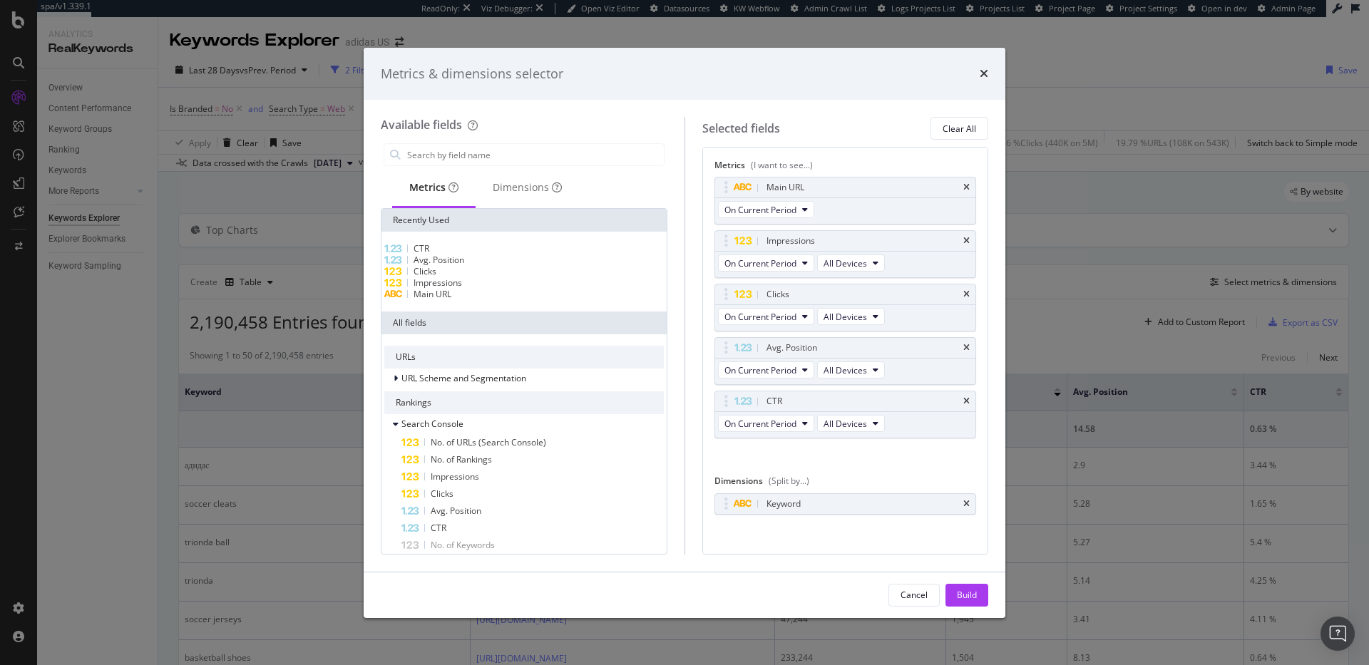
click at [421, 300] on div "Main URL" at bounding box center [524, 294] width 280 height 11
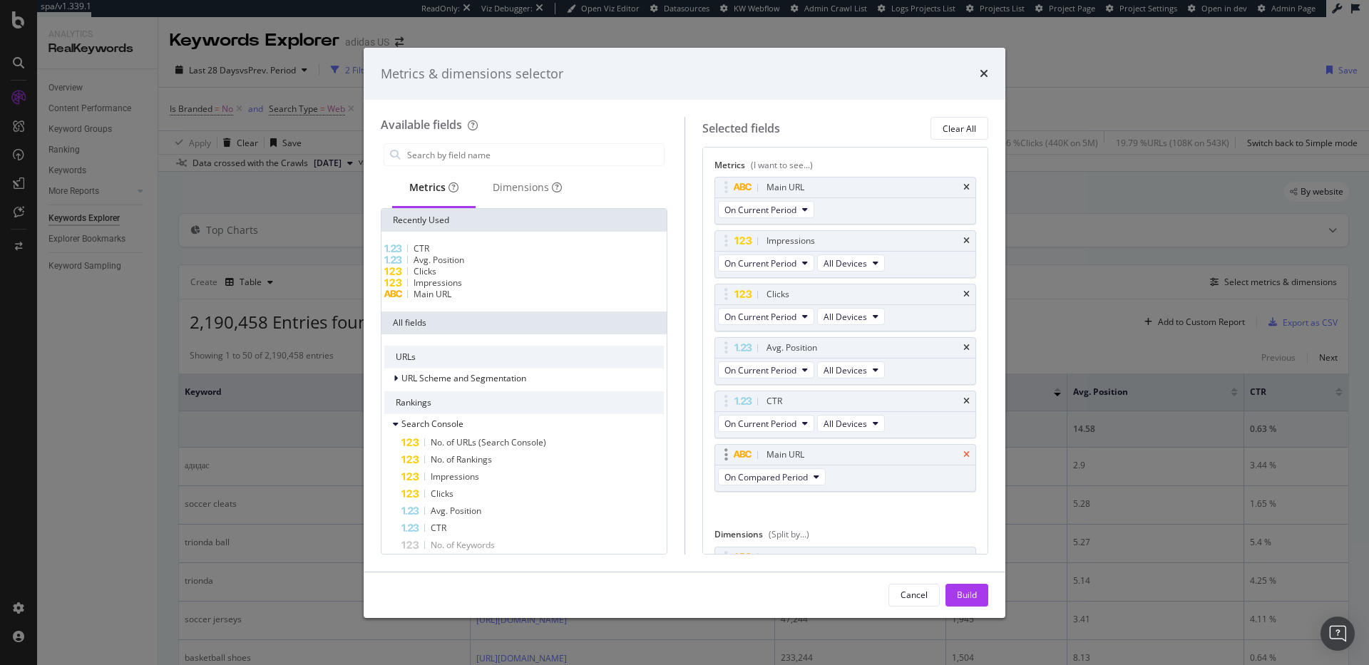
click at [963, 454] on icon "times" at bounding box center [966, 455] width 6 height 9
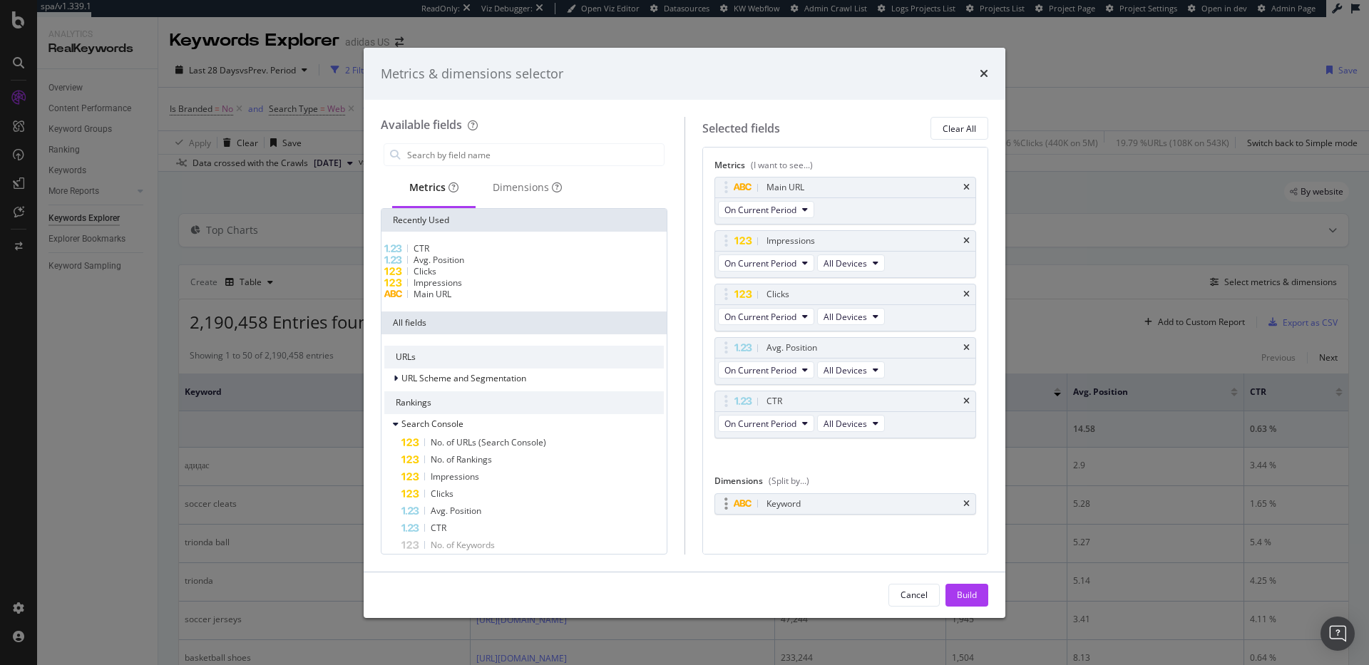
click at [961, 503] on div "Keyword" at bounding box center [845, 504] width 261 height 20
click at [963, 504] on icon "times" at bounding box center [966, 504] width 6 height 9
click at [487, 152] on input "modal" at bounding box center [535, 154] width 258 height 21
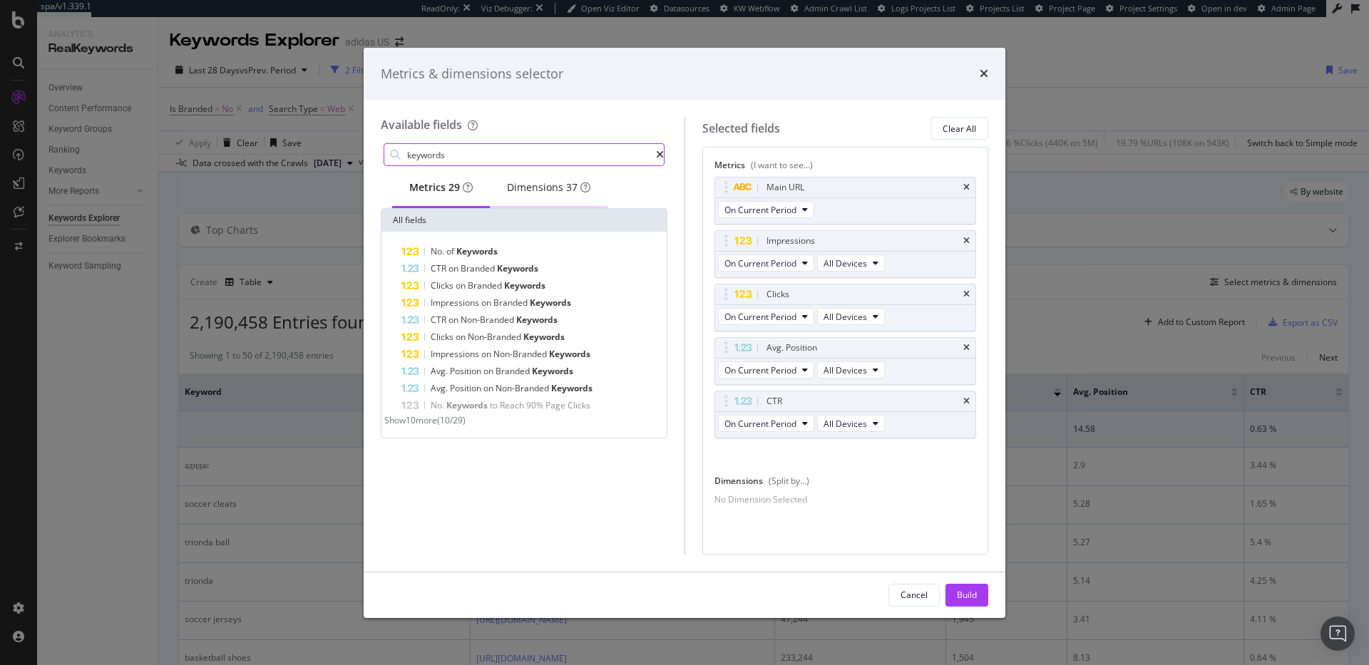
type input "keywords"
click at [554, 180] on div "Dimensions 37" at bounding box center [549, 188] width 118 height 39
click at [433, 190] on div "Metrics 29" at bounding box center [440, 187] width 63 height 14
click at [549, 191] on div "Dimensions 37" at bounding box center [548, 187] width 83 height 14
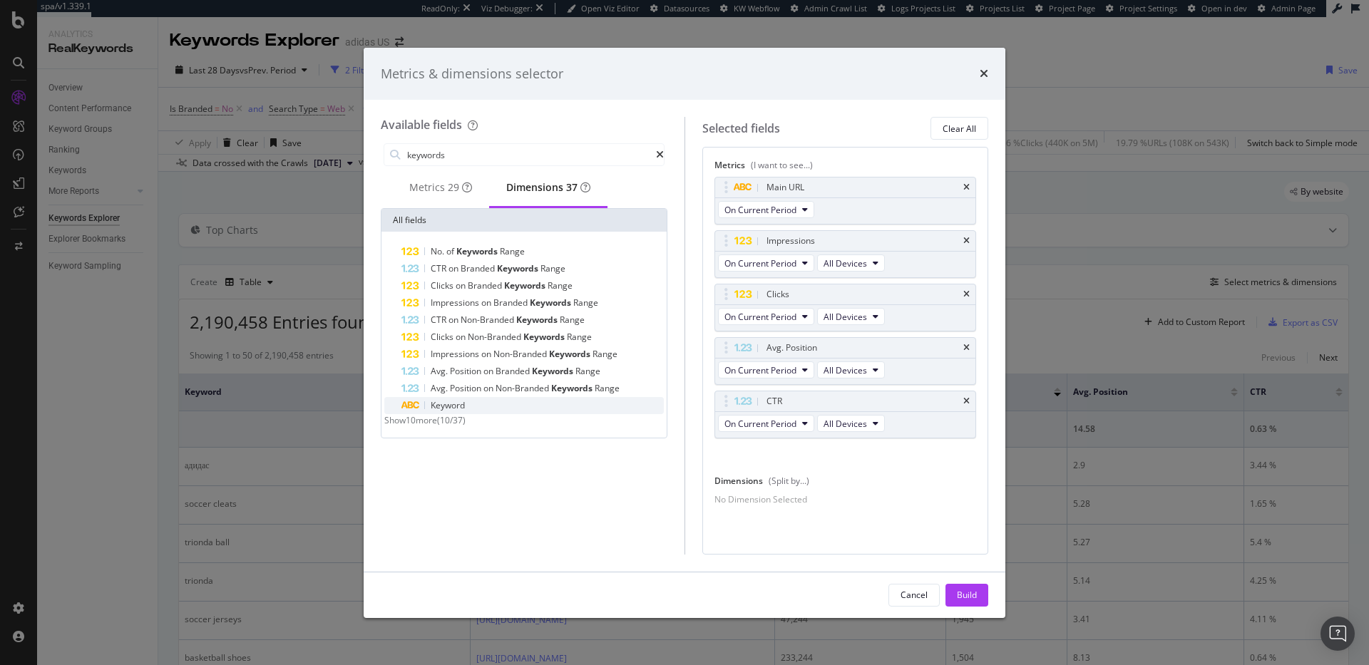
click at [446, 411] on span "Keyword" at bounding box center [448, 405] width 34 height 12
click at [436, 426] on span "Show 10 more" at bounding box center [410, 420] width 53 height 12
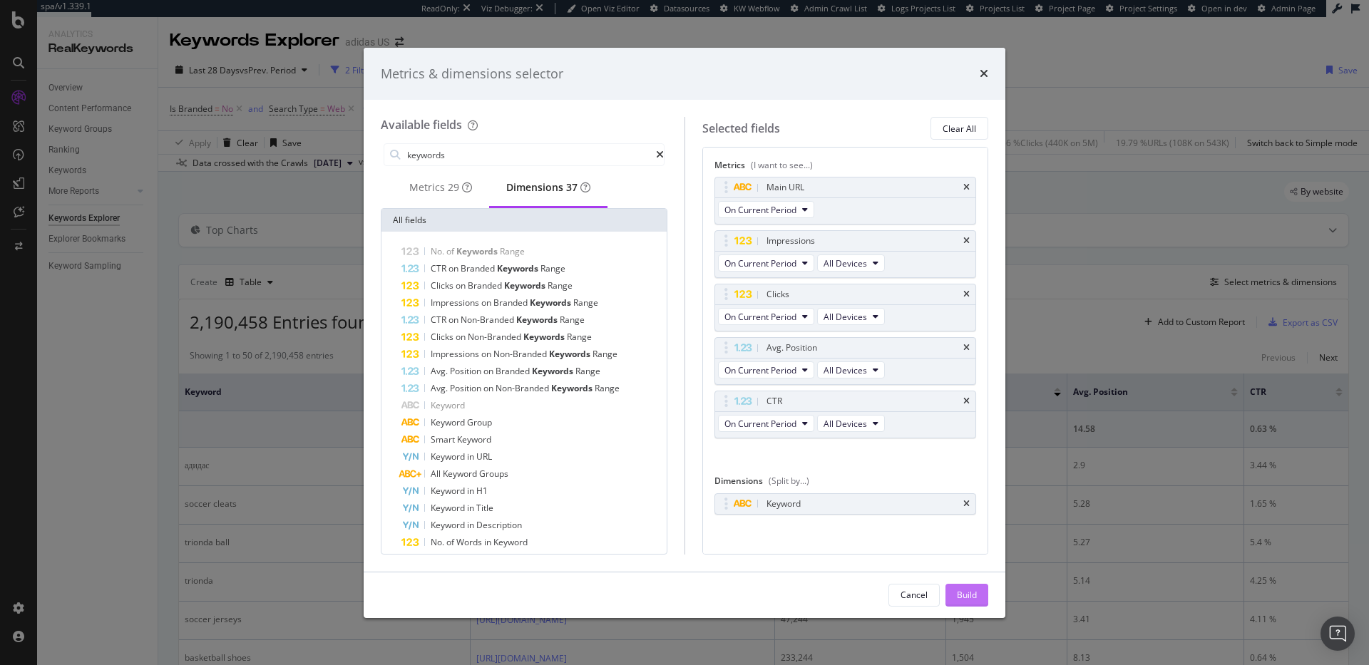
click at [978, 600] on button "Build" at bounding box center [967, 595] width 43 height 23
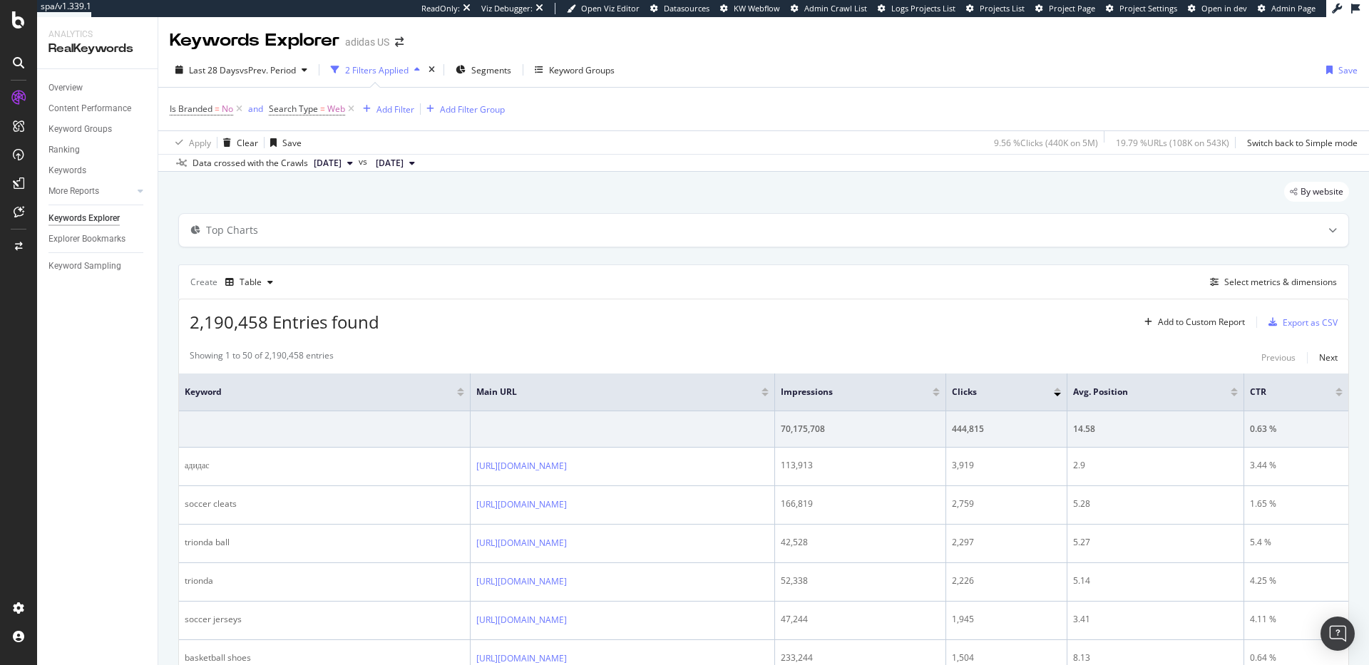
click at [769, 391] on div at bounding box center [765, 390] width 7 height 4
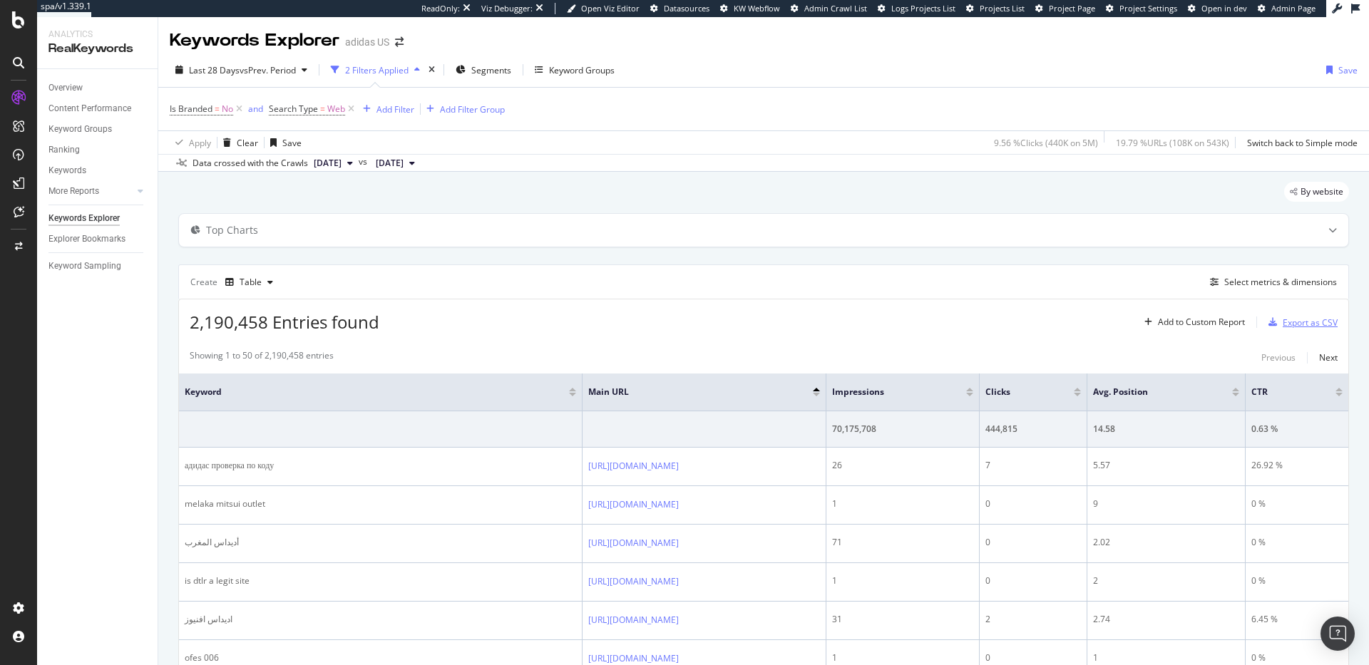
click at [1284, 327] on div "Export as CSV" at bounding box center [1310, 323] width 55 height 12
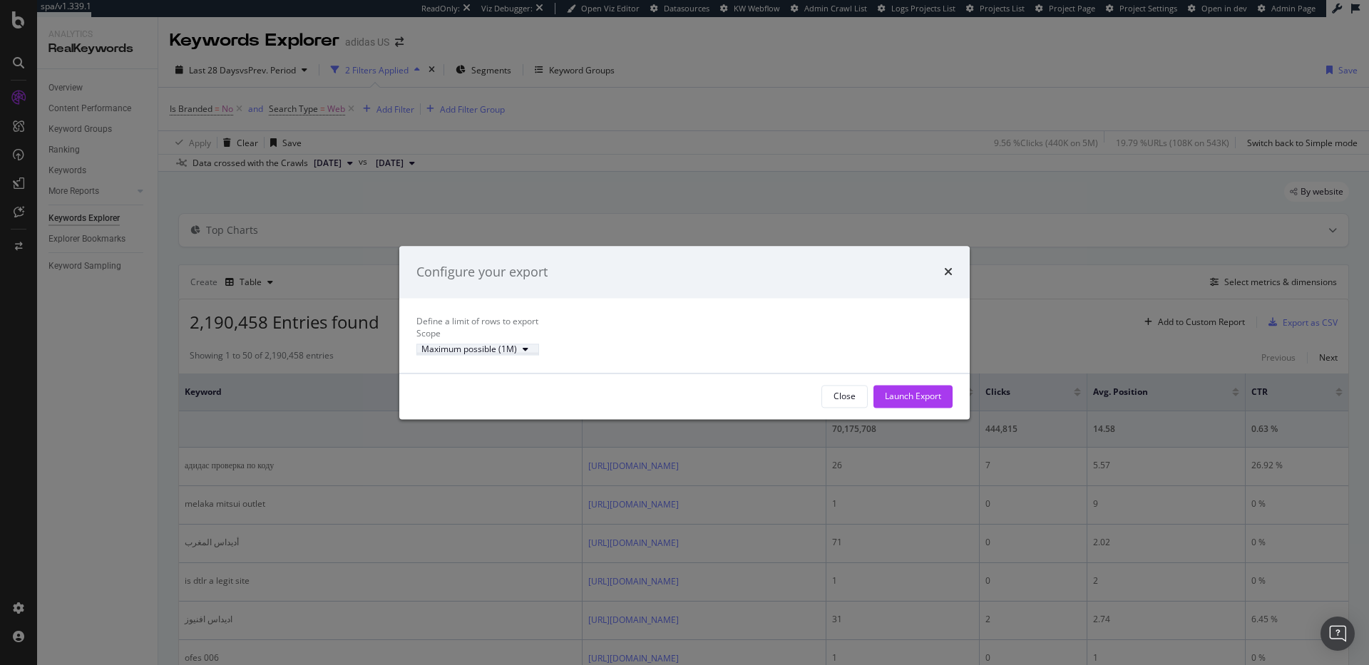
click at [534, 354] on div "Maximum possible (1M)" at bounding box center [477, 350] width 113 height 9
click at [719, 336] on div "Define a limit of rows to export Scope Maximum possible (1M)" at bounding box center [684, 336] width 536 height 40
click at [917, 402] on div "Launch Export" at bounding box center [913, 396] width 56 height 12
